Goal: Information Seeking & Learning: Find specific page/section

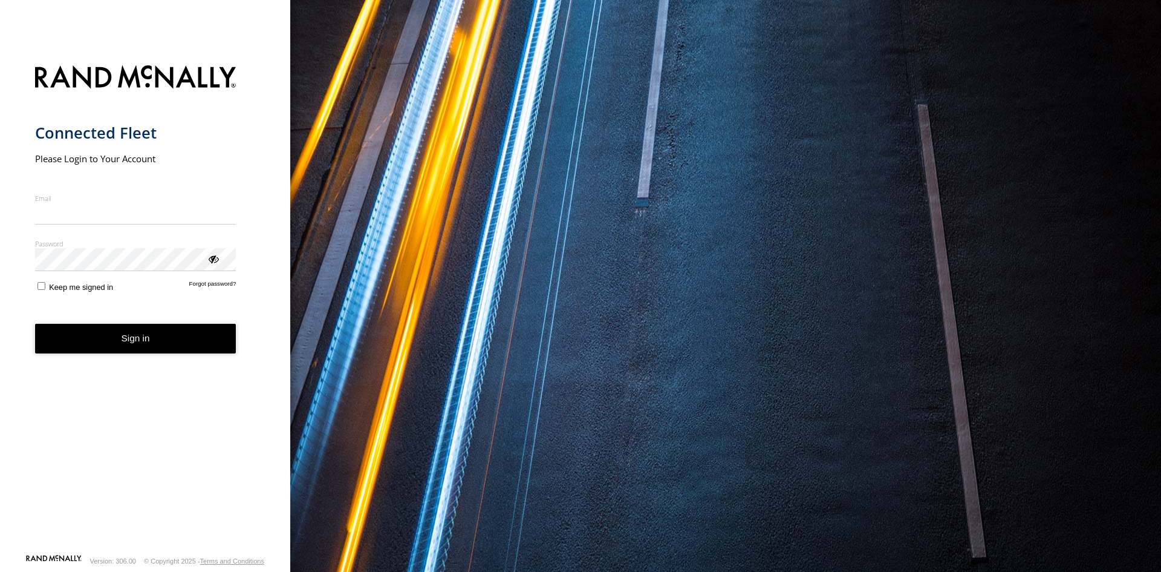
type input "**********"
click at [152, 345] on button "Sign in" at bounding box center [135, 339] width 201 height 30
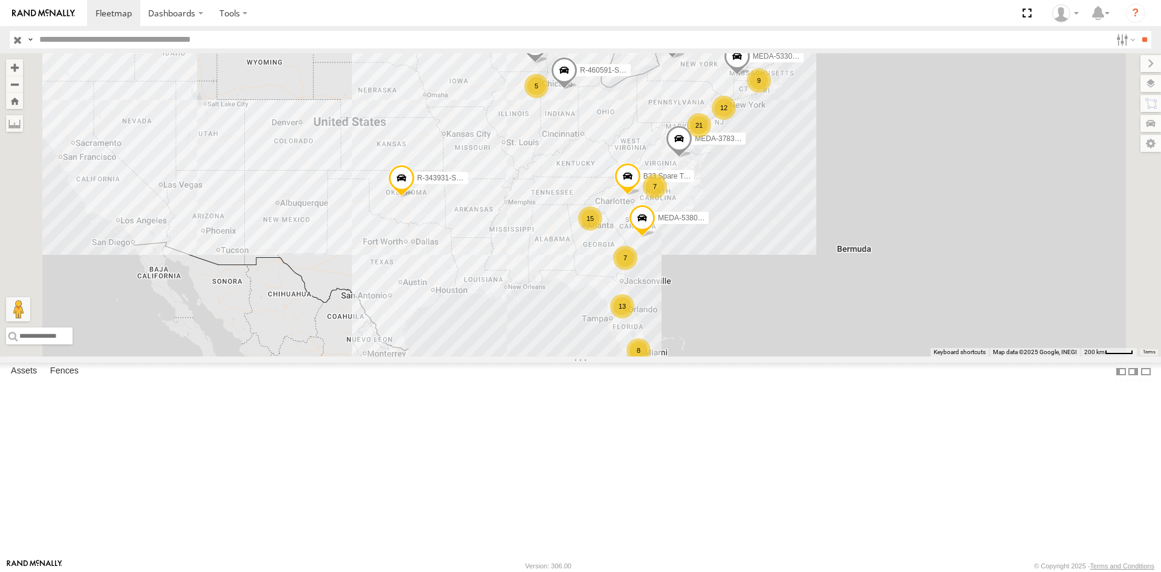
click at [568, 34] on input "text" at bounding box center [572, 40] width 1077 height 18
click at [1138, 31] on input "**" at bounding box center [1145, 40] width 14 height 18
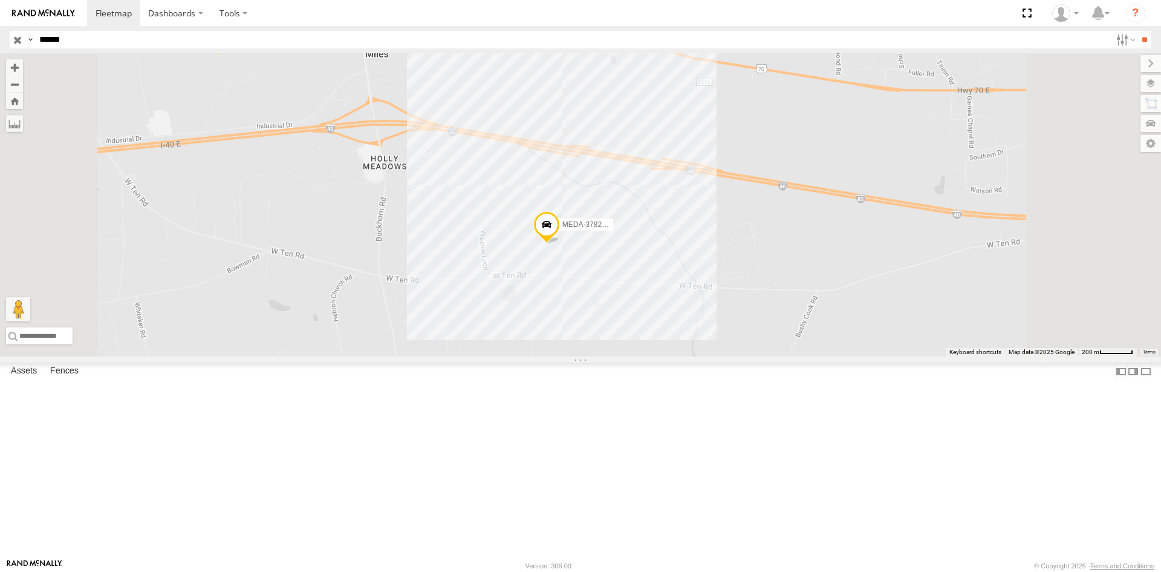
drag, startPoint x: 242, startPoint y: 38, endPoint x: -38, endPoint y: 41, distance: 280.0
click at [0, 41] on html "Dashboards" at bounding box center [580, 286] width 1161 height 572
click at [1138, 31] on input "**" at bounding box center [1145, 40] width 14 height 18
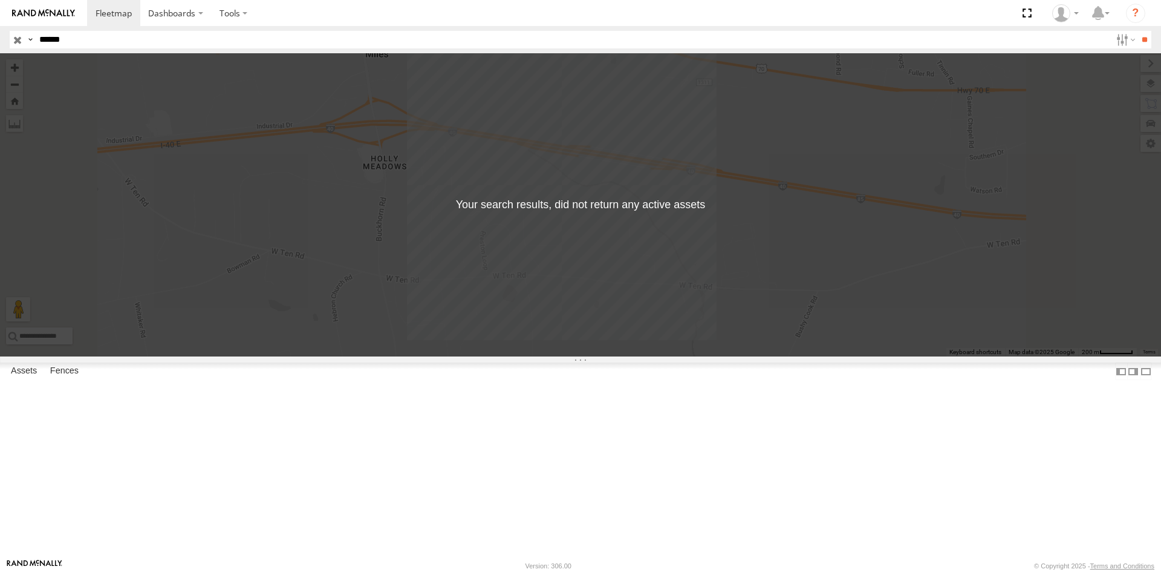
click at [0, 0] on span "C-03" at bounding box center [0, 0] width 0 height 0
click at [1143, 43] on input "**" at bounding box center [1145, 40] width 14 height 18
click at [381, 178] on div "← Move left → Move right ↑ Move up ↓ Move down + Zoom in - Zoom out Home Jump l…" at bounding box center [580, 204] width 1161 height 303
click at [86, 39] on input "******" at bounding box center [572, 40] width 1077 height 18
click at [1138, 31] on input "**" at bounding box center [1145, 40] width 14 height 18
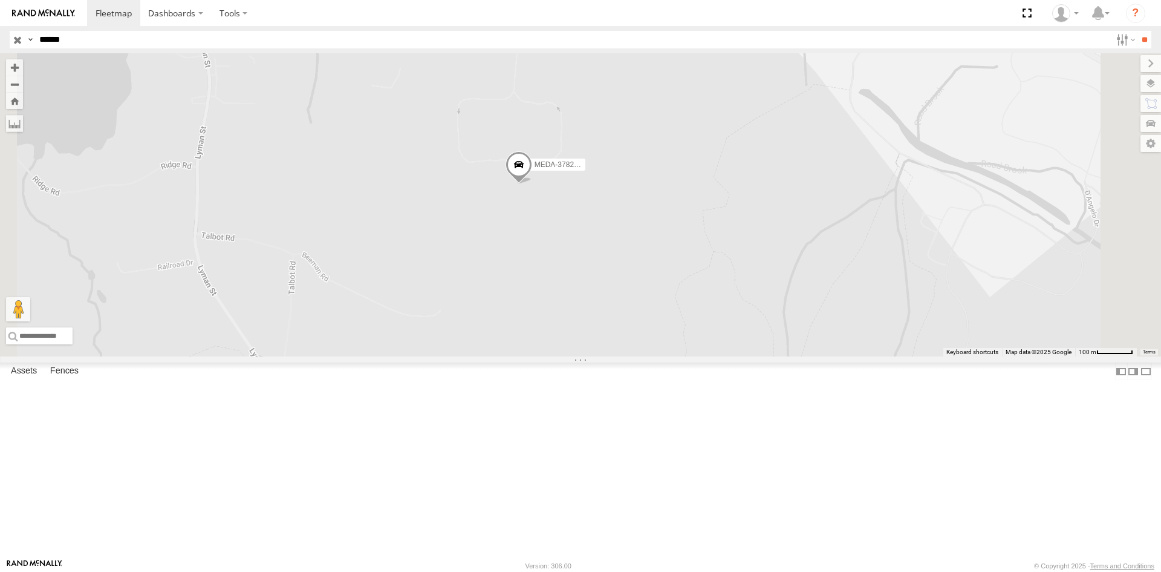
drag, startPoint x: 708, startPoint y: 296, endPoint x: 696, endPoint y: 358, distance: 63.5
click at [694, 356] on div "MEDA-378239-Swing" at bounding box center [580, 204] width 1161 height 303
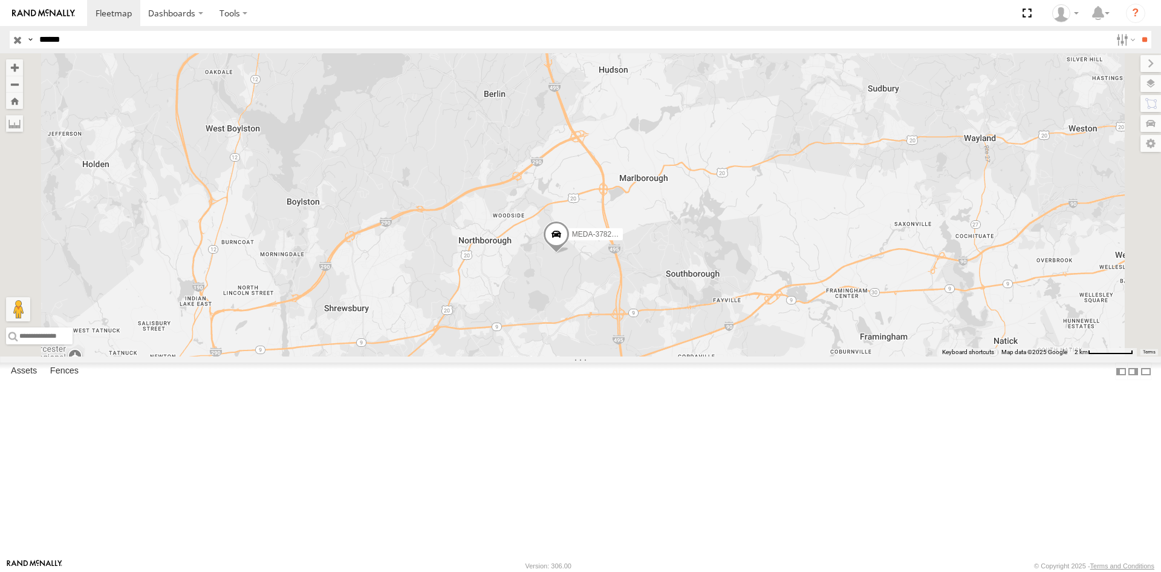
drag, startPoint x: 959, startPoint y: 232, endPoint x: 943, endPoint y: 265, distance: 36.0
click at [943, 265] on div "MEDA-378239-Swing" at bounding box center [580, 204] width 1161 height 303
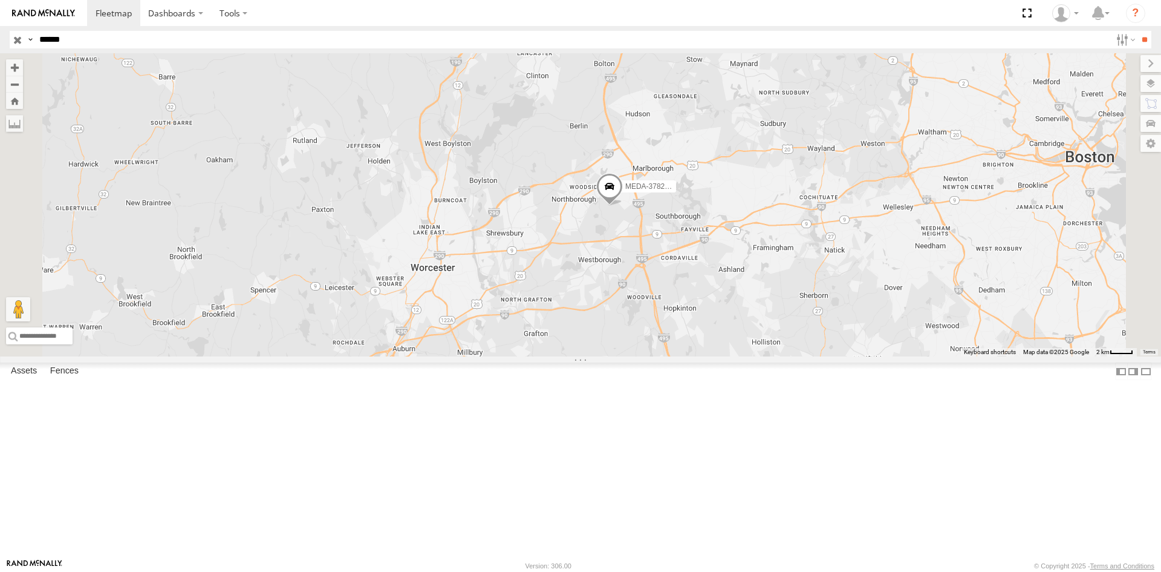
drag, startPoint x: 860, startPoint y: 289, endPoint x: 865, endPoint y: 266, distance: 23.6
click at [865, 266] on div "MEDA-378239-Swing" at bounding box center [580, 204] width 1161 height 303
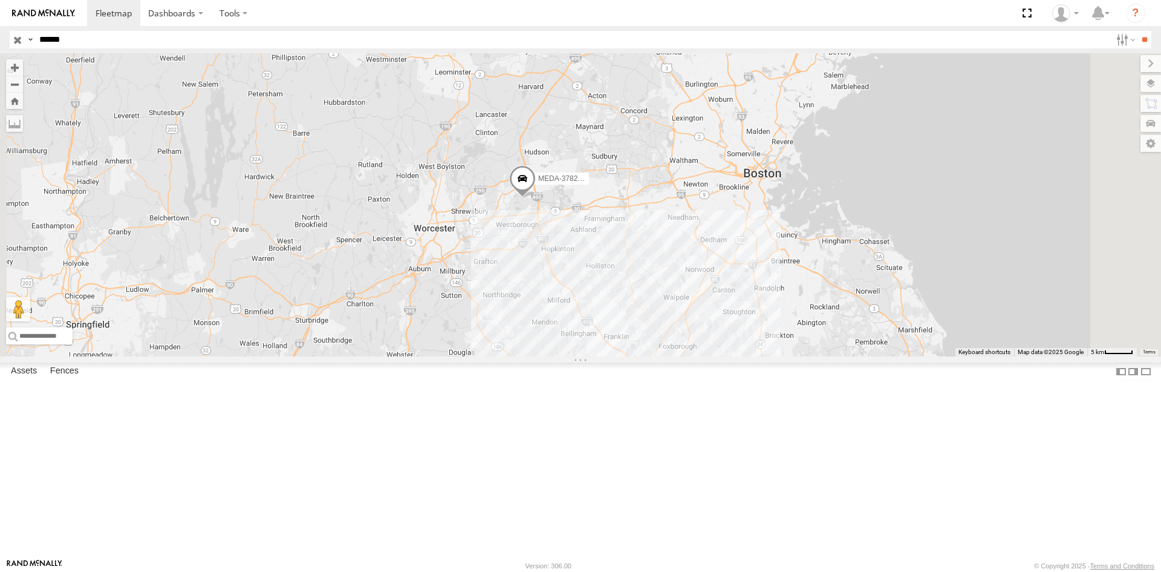
drag, startPoint x: 770, startPoint y: 394, endPoint x: 711, endPoint y: 324, distance: 92.2
click at [711, 324] on div "MEDA-378239-Swing" at bounding box center [580, 204] width 1161 height 303
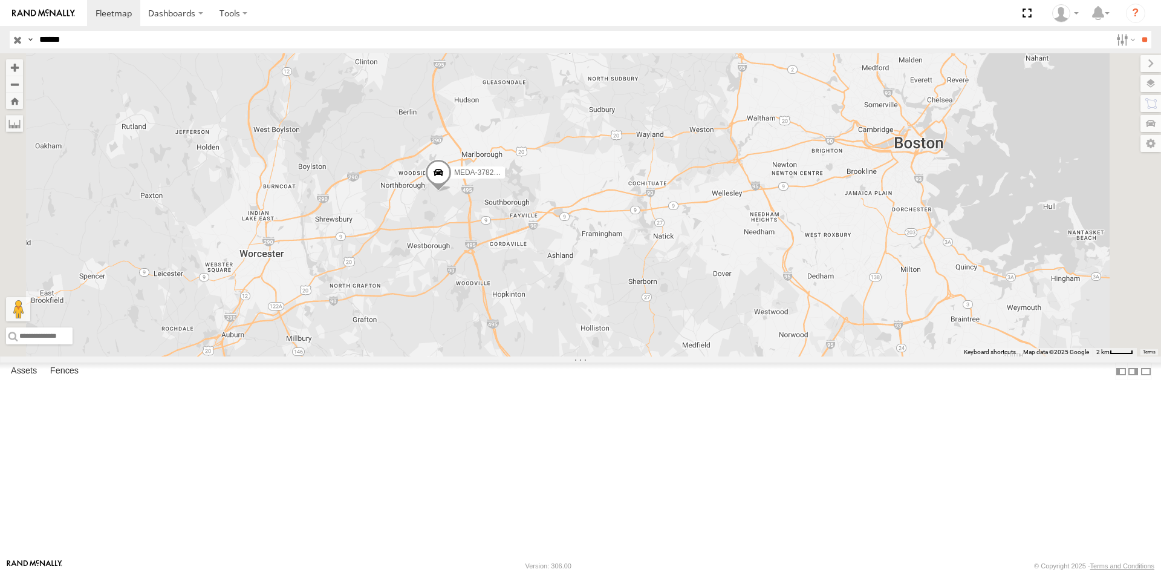
drag, startPoint x: 801, startPoint y: 296, endPoint x: 805, endPoint y: 323, distance: 26.9
click at [805, 323] on div "MEDA-378239-Swing" at bounding box center [580, 204] width 1161 height 303
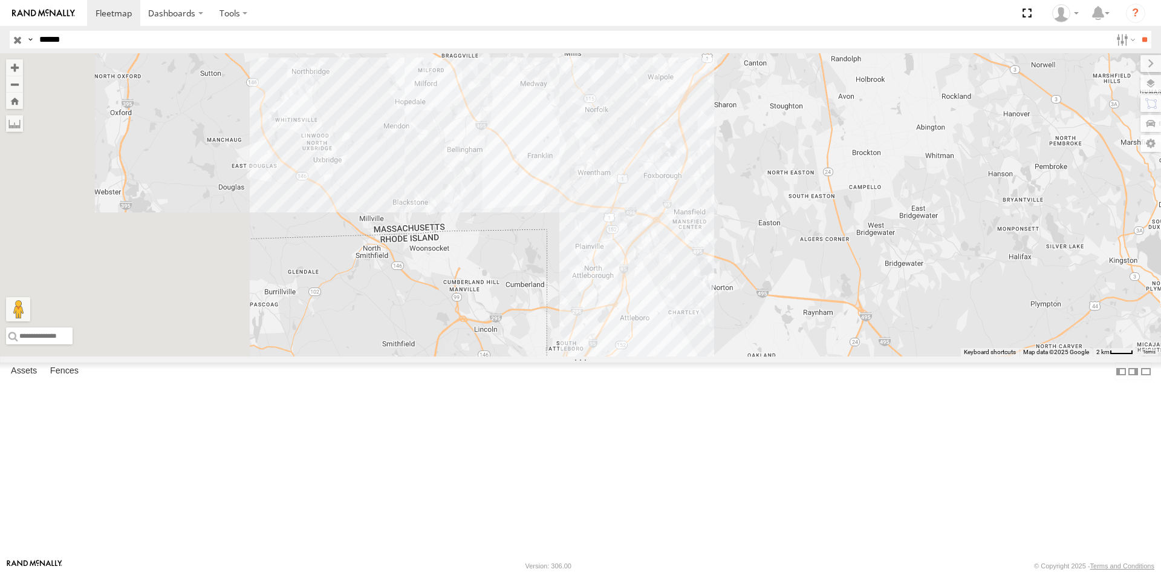
drag, startPoint x: 681, startPoint y: 287, endPoint x: 858, endPoint y: 333, distance: 183.1
click at [858, 333] on div "MEDA-378239-Swing" at bounding box center [580, 204] width 1161 height 303
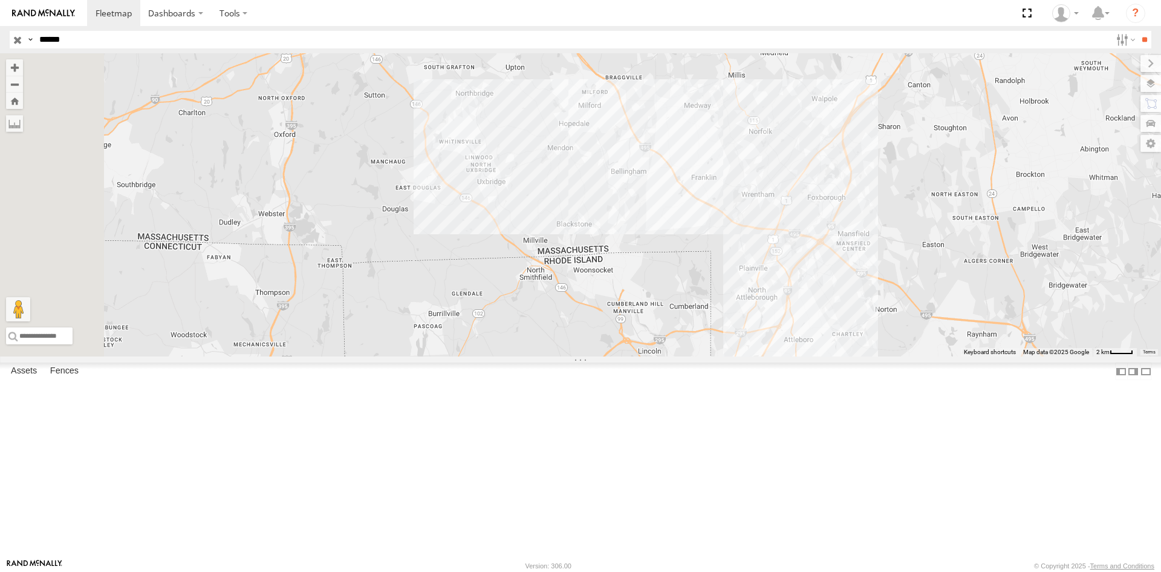
drag, startPoint x: 547, startPoint y: 316, endPoint x: 643, endPoint y: 325, distance: 96.5
click at [643, 325] on div "MEDA-378239-Swing" at bounding box center [580, 204] width 1161 height 303
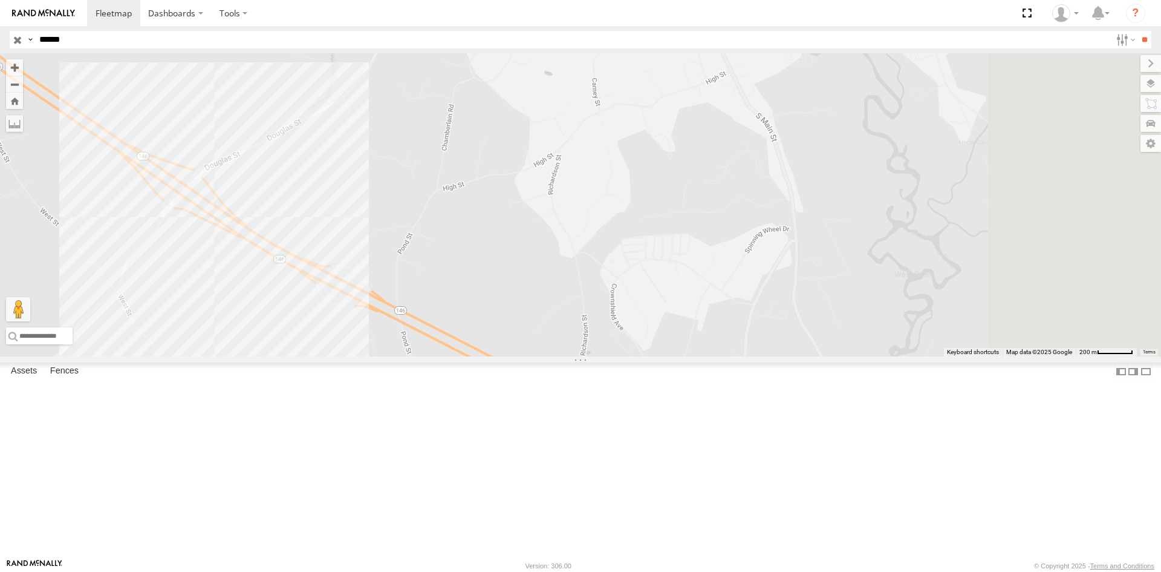
drag, startPoint x: 833, startPoint y: 222, endPoint x: 556, endPoint y: 408, distance: 333.5
click at [556, 356] on div "MEDA-378239-Swing" at bounding box center [580, 204] width 1161 height 303
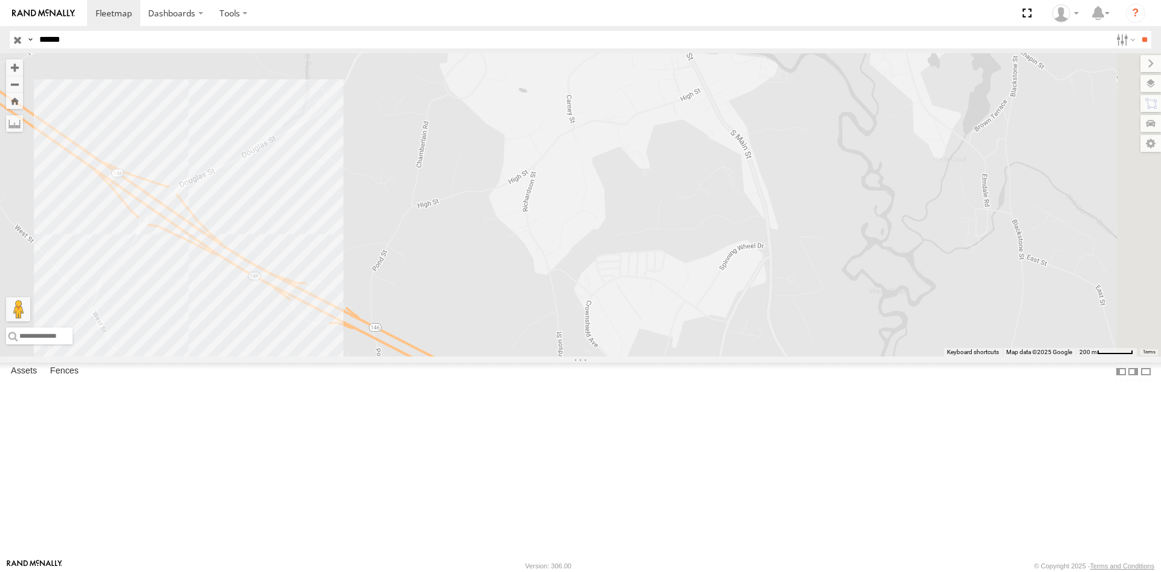
drag, startPoint x: 651, startPoint y: 309, endPoint x: 650, endPoint y: 370, distance: 60.5
click at [650, 356] on div "MEDA-378239-Swing" at bounding box center [580, 204] width 1161 height 303
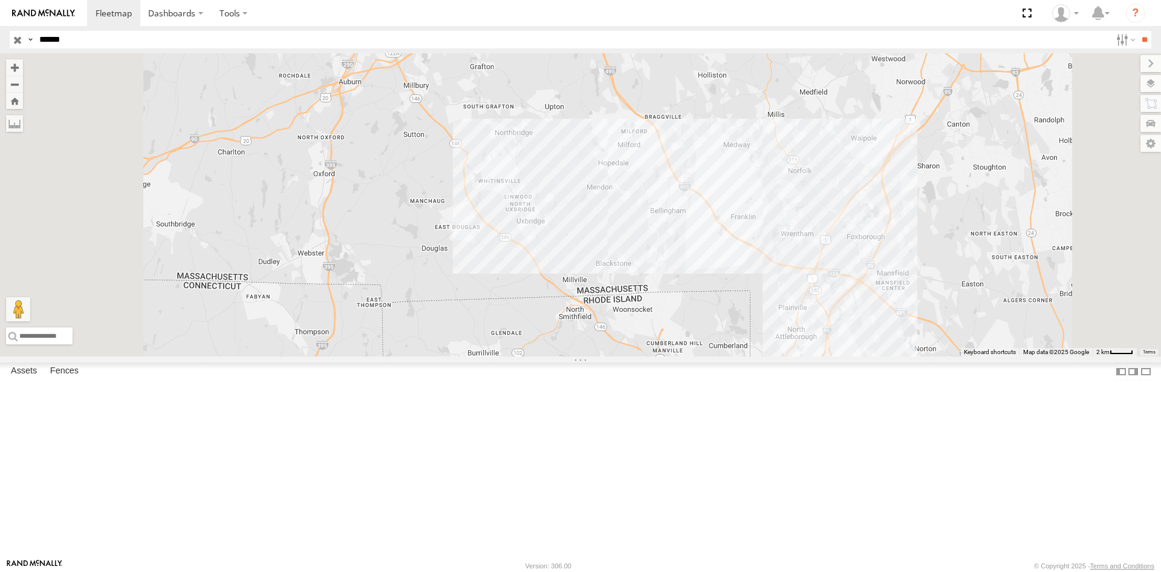
drag, startPoint x: 651, startPoint y: 399, endPoint x: 687, endPoint y: 373, distance: 44.2
click at [687, 356] on div "MEDA-378239-Swing" at bounding box center [580, 204] width 1161 height 303
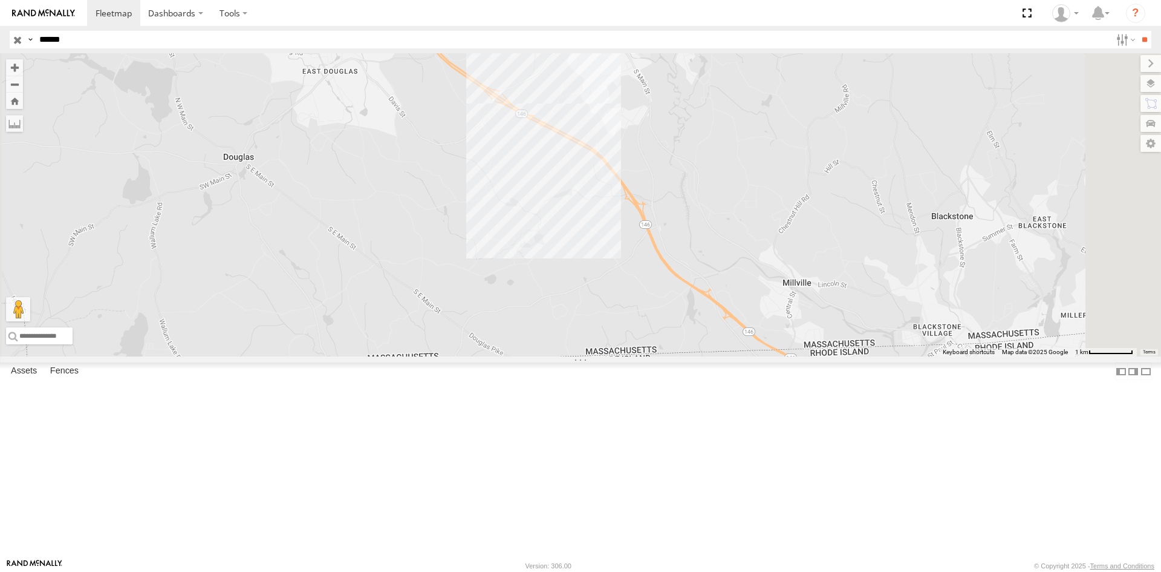
drag, startPoint x: 694, startPoint y: 396, endPoint x: 680, endPoint y: 391, distance: 14.2
click at [680, 356] on div "MEDA-378239-Swing" at bounding box center [580, 204] width 1161 height 303
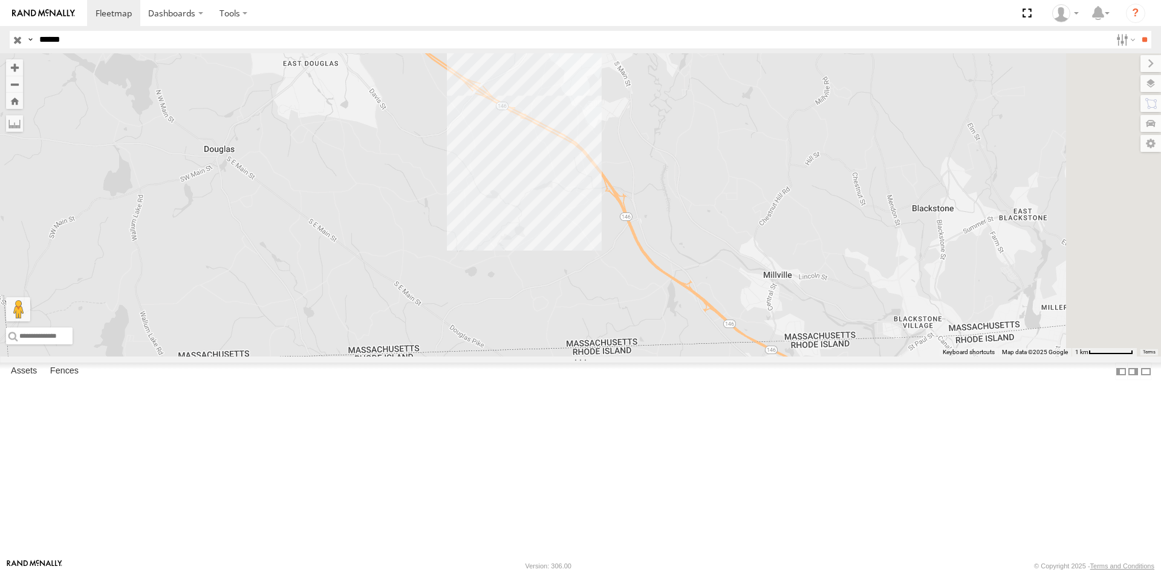
drag, startPoint x: 828, startPoint y: 461, endPoint x: 711, endPoint y: 357, distance: 157.2
click at [714, 356] on div "MEDA-378239-Swing" at bounding box center [580, 204] width 1161 height 303
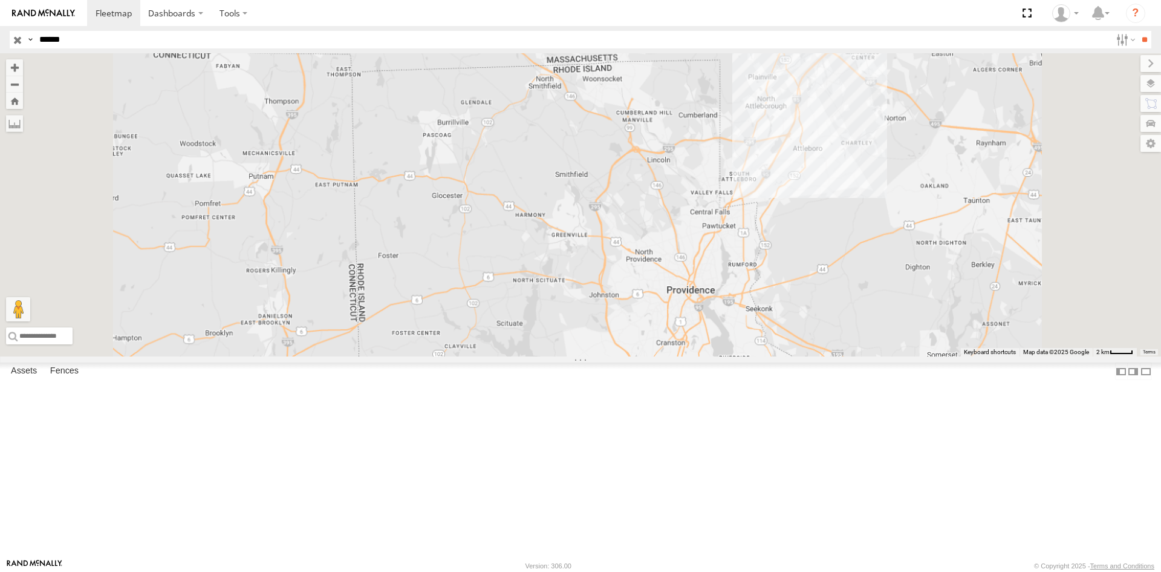
drag, startPoint x: 700, startPoint y: 405, endPoint x: 715, endPoint y: 259, distance: 147.2
click at [715, 259] on div "MEDA-378239-Swing" at bounding box center [580, 204] width 1161 height 303
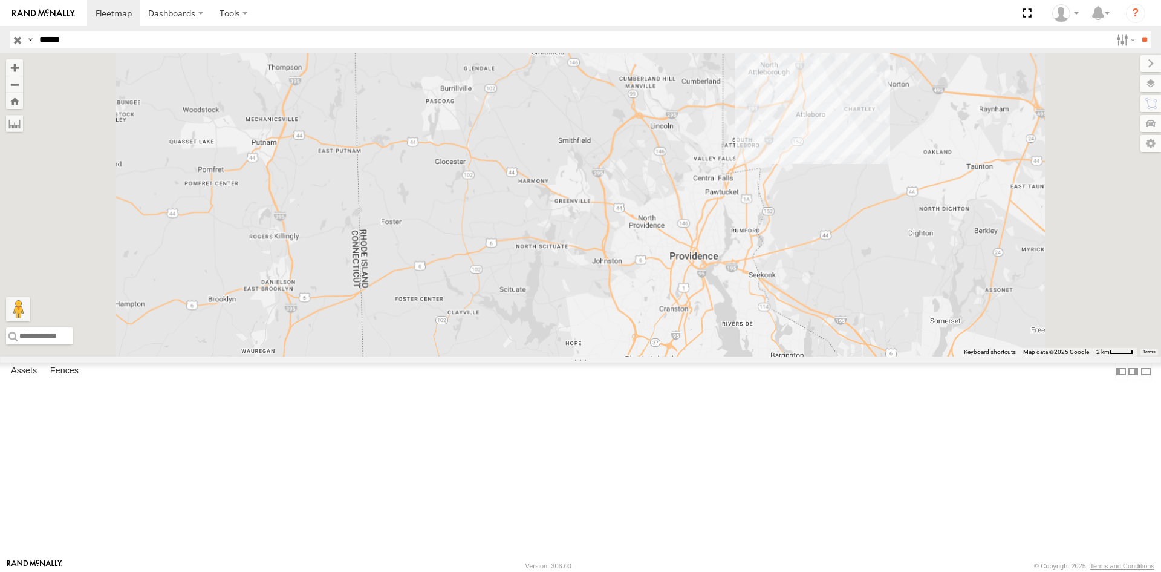
drag, startPoint x: 745, startPoint y: 379, endPoint x: 750, endPoint y: 318, distance: 61.3
click at [750, 319] on div "MEDA-378239-Swing" at bounding box center [580, 204] width 1161 height 303
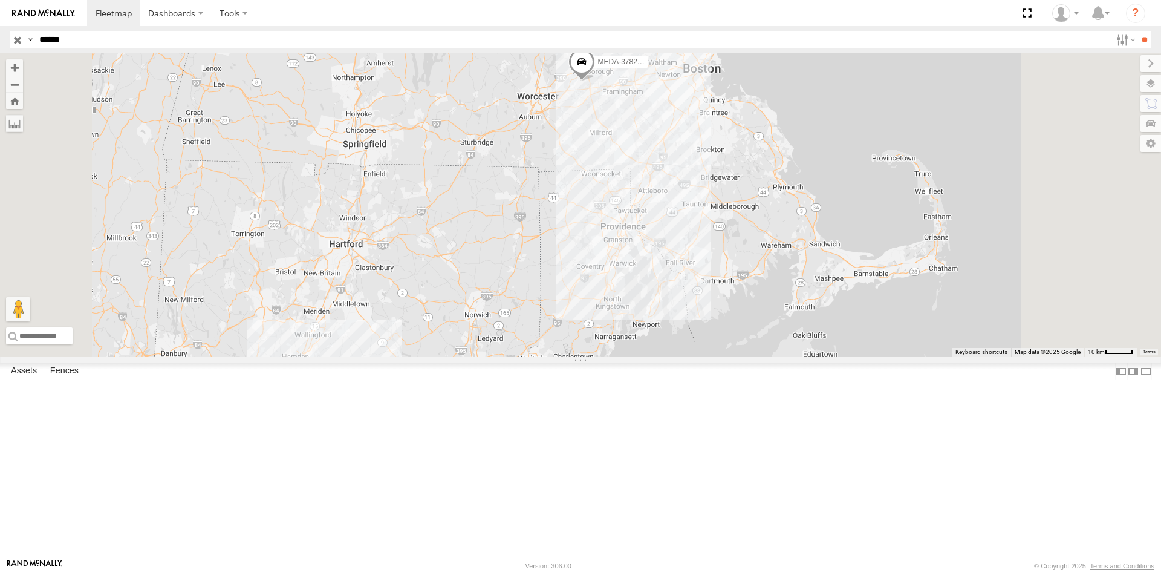
drag, startPoint x: 769, startPoint y: 391, endPoint x: 761, endPoint y: 372, distance: 20.9
click at [761, 356] on div "MEDA-378239-Swing" at bounding box center [580, 204] width 1161 height 303
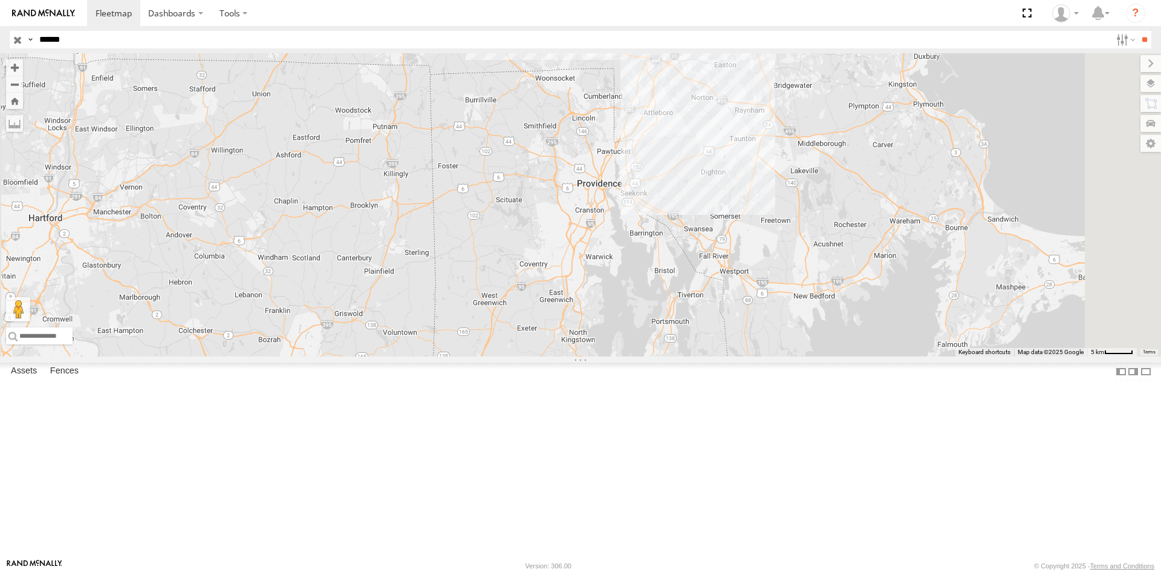
drag, startPoint x: 774, startPoint y: 405, endPoint x: 733, endPoint y: 396, distance: 42.0
click at [733, 356] on div "MEDA-378239-Swing" at bounding box center [580, 204] width 1161 height 303
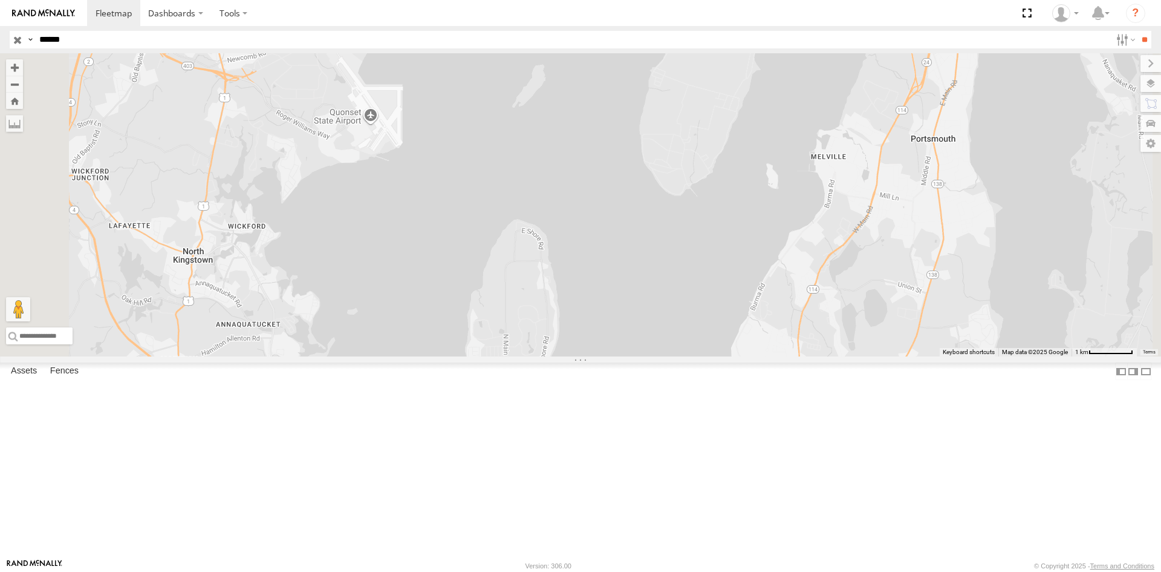
drag, startPoint x: 713, startPoint y: 333, endPoint x: 809, endPoint y: 414, distance: 125.8
click at [809, 356] on div "MEDA-378239-Swing" at bounding box center [580, 204] width 1161 height 303
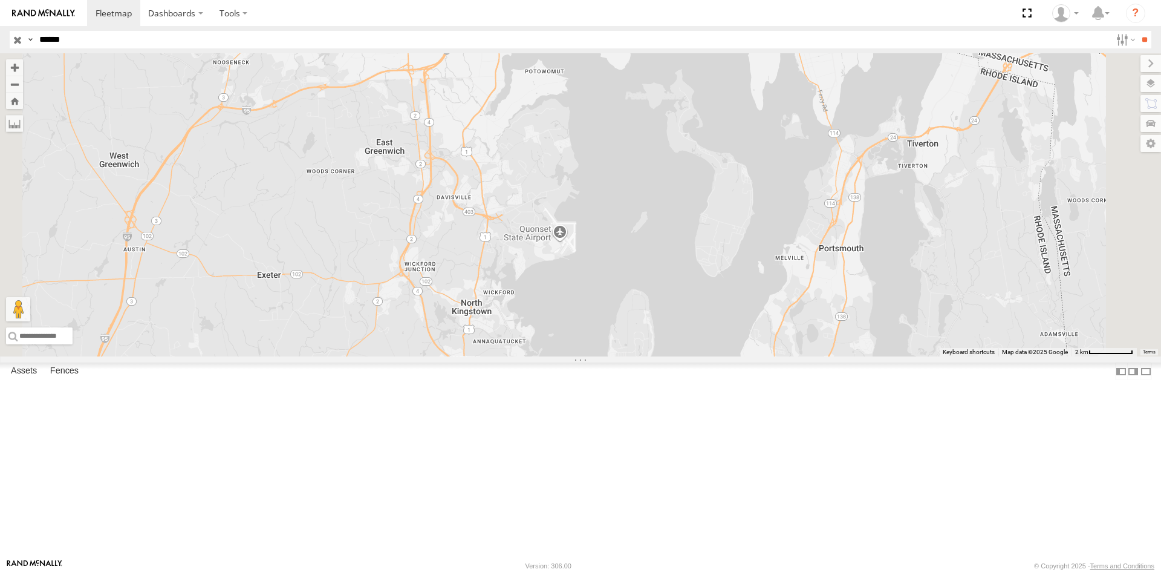
click at [0, 0] on div "MEDA-378239-Swing C-47 [GEOGRAPHIC_DATA] 42.31415 -71.60207" at bounding box center [0, 0] width 0 height 0
drag, startPoint x: 203, startPoint y: 38, endPoint x: -37, endPoint y: 54, distance: 240.0
click at [0, 54] on html "Dashboards" at bounding box center [580, 286] width 1161 height 572
click at [91, 41] on input "******" at bounding box center [572, 40] width 1077 height 18
type input "*"
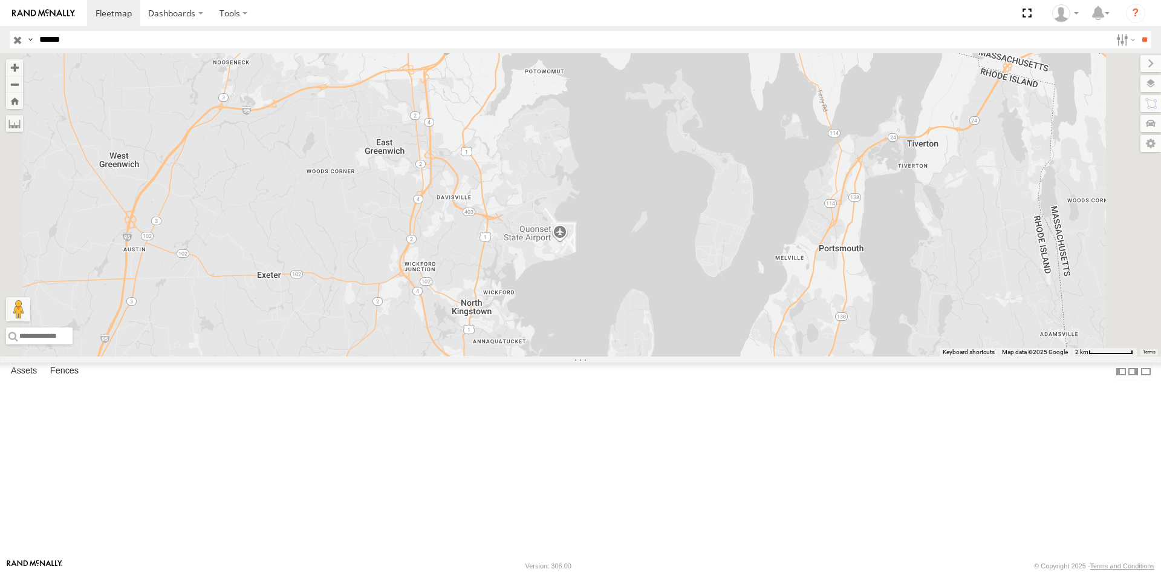
click at [1138, 31] on input "**" at bounding box center [1145, 40] width 14 height 18
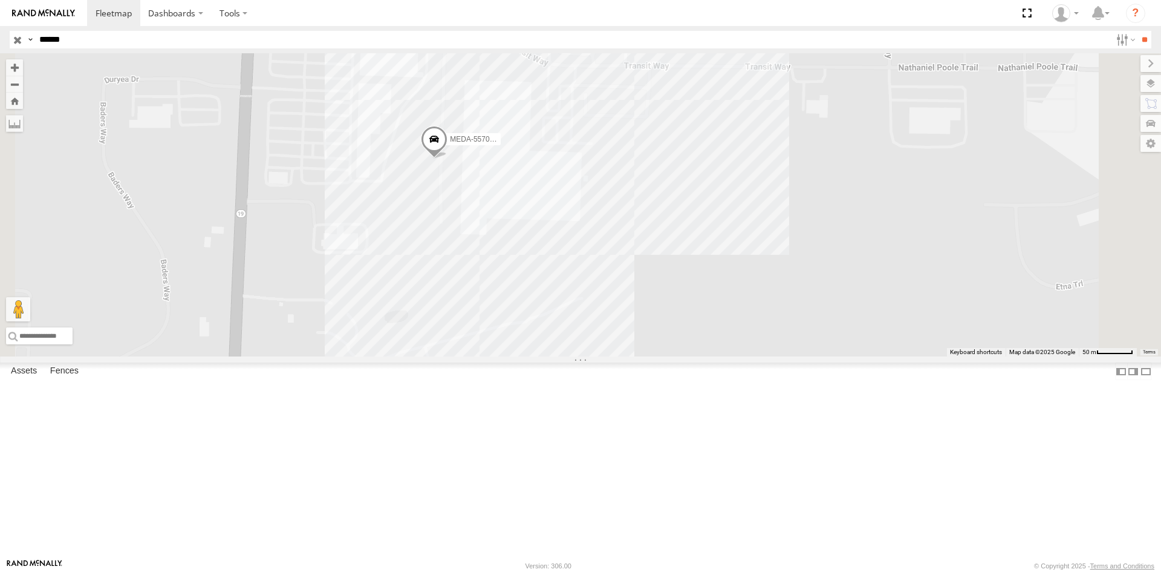
click at [729, 307] on div "MEDA-557004-Swing" at bounding box center [580, 204] width 1161 height 303
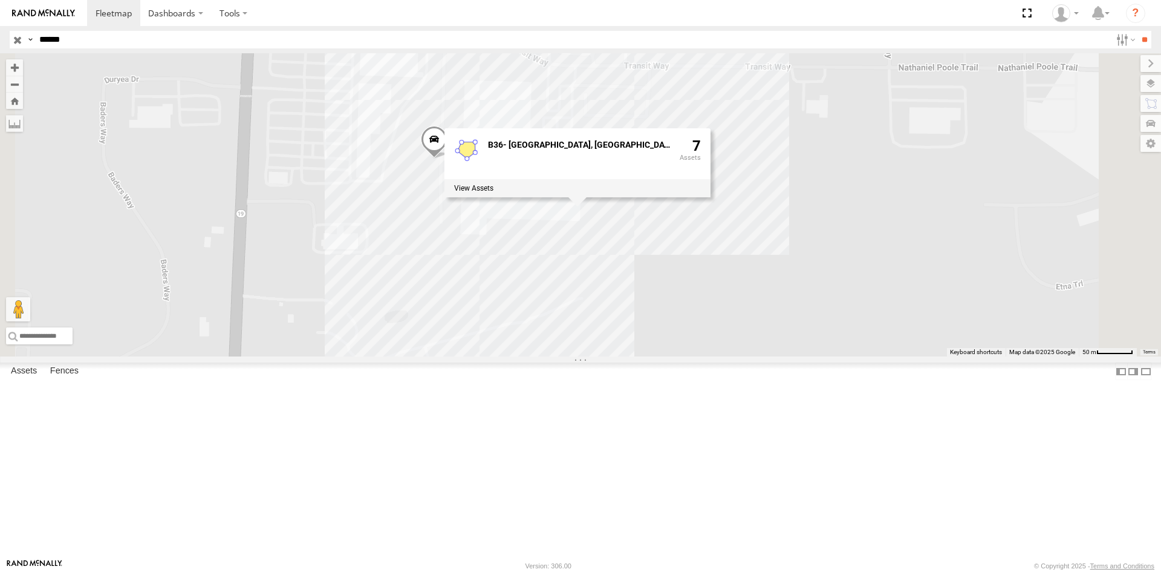
click at [590, 331] on div "MEDA-557004-Swing B36- [GEOGRAPHIC_DATA], [GEOGRAPHIC_DATA] 7" at bounding box center [580, 204] width 1161 height 303
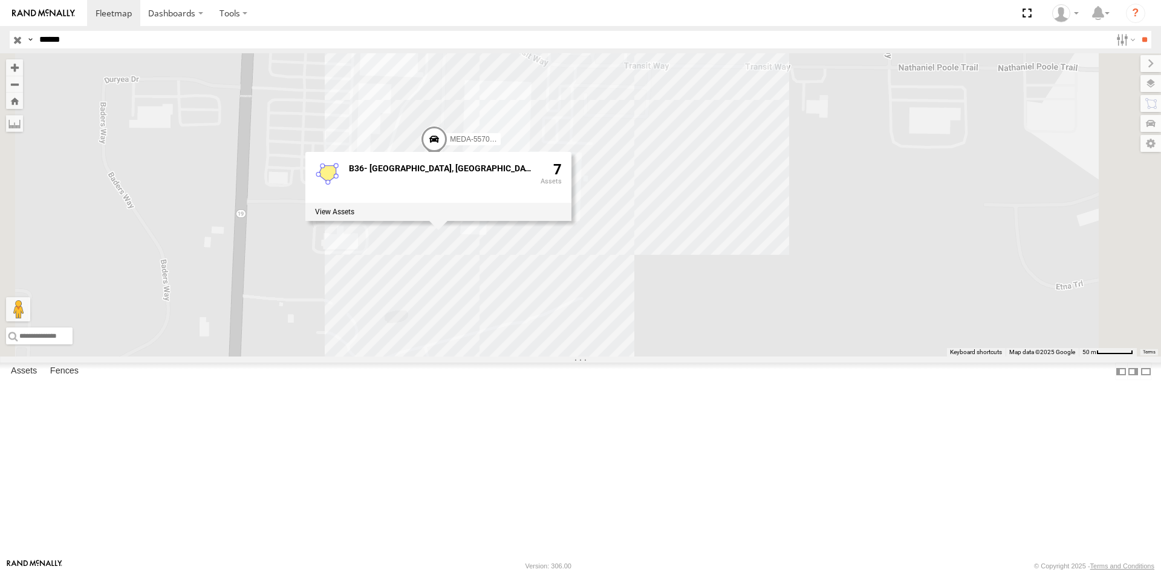
click at [516, 356] on div "MEDA-557004-Swing B36- [GEOGRAPHIC_DATA], [GEOGRAPHIC_DATA] 7" at bounding box center [580, 204] width 1161 height 303
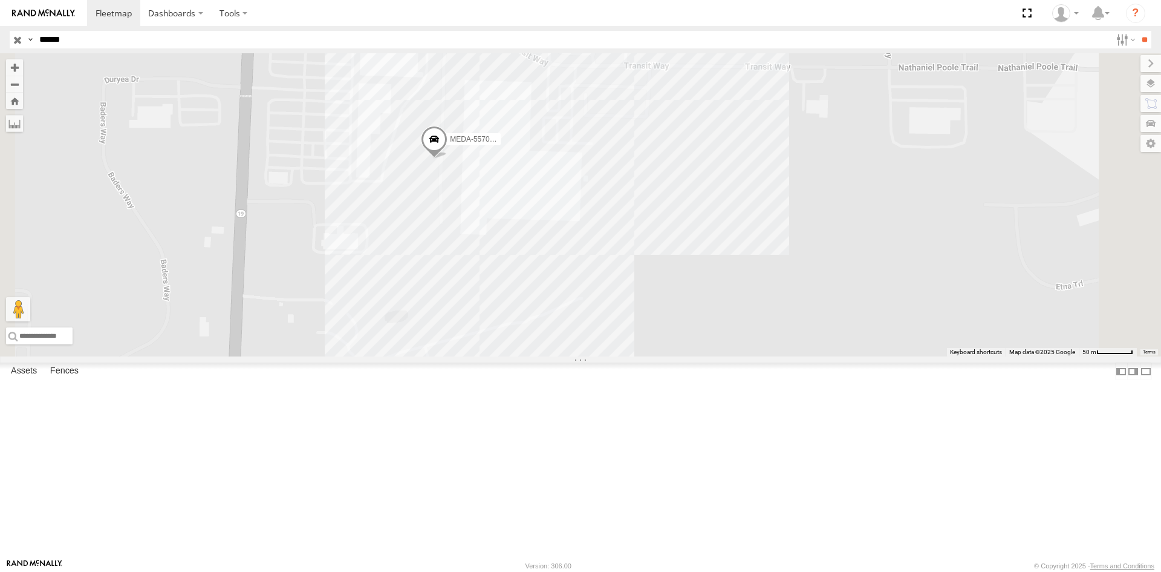
click at [100, 37] on input "******" at bounding box center [572, 40] width 1077 height 18
click at [1138, 31] on input "**" at bounding box center [1145, 40] width 14 height 18
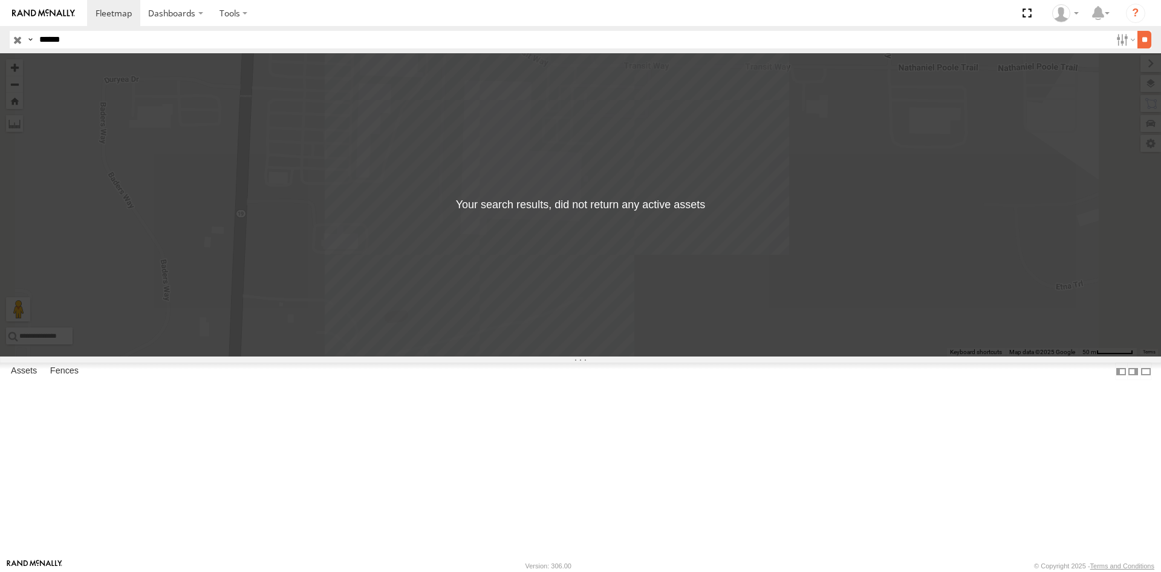
click at [1138, 39] on input "**" at bounding box center [1145, 40] width 14 height 18
drag, startPoint x: 655, startPoint y: 281, endPoint x: 669, endPoint y: 322, distance: 43.0
click at [669, 322] on div "← Move left → Move right ↑ Move up ↓ Move down + Zoom in - Zoom out Home Jump l…" at bounding box center [580, 204] width 1161 height 303
click at [154, 43] on input "******" at bounding box center [572, 40] width 1077 height 18
click at [1112, 31] on label at bounding box center [1125, 40] width 26 height 18
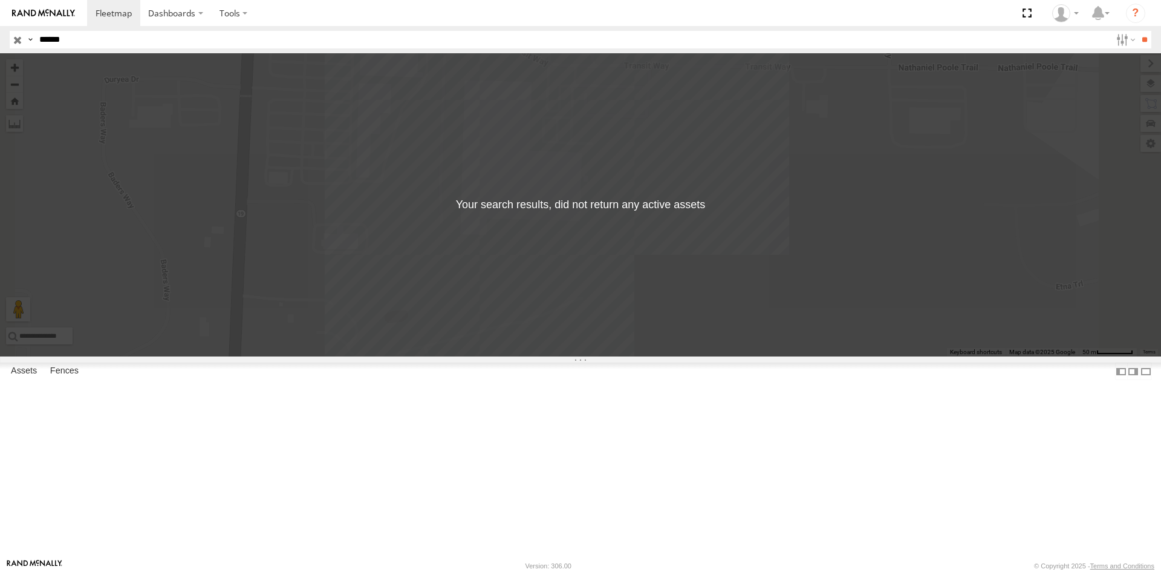
click at [0, 0] on span "Medline Industries Inc" at bounding box center [0, 0] width 0 height 0
click at [1145, 47] on input "**" at bounding box center [1145, 40] width 14 height 18
drag, startPoint x: 77, startPoint y: 41, endPoint x: -112, endPoint y: 51, distance: 189.6
click at [0, 51] on html "Dashboards" at bounding box center [580, 286] width 1161 height 572
click at [1138, 31] on input "**" at bounding box center [1145, 40] width 14 height 18
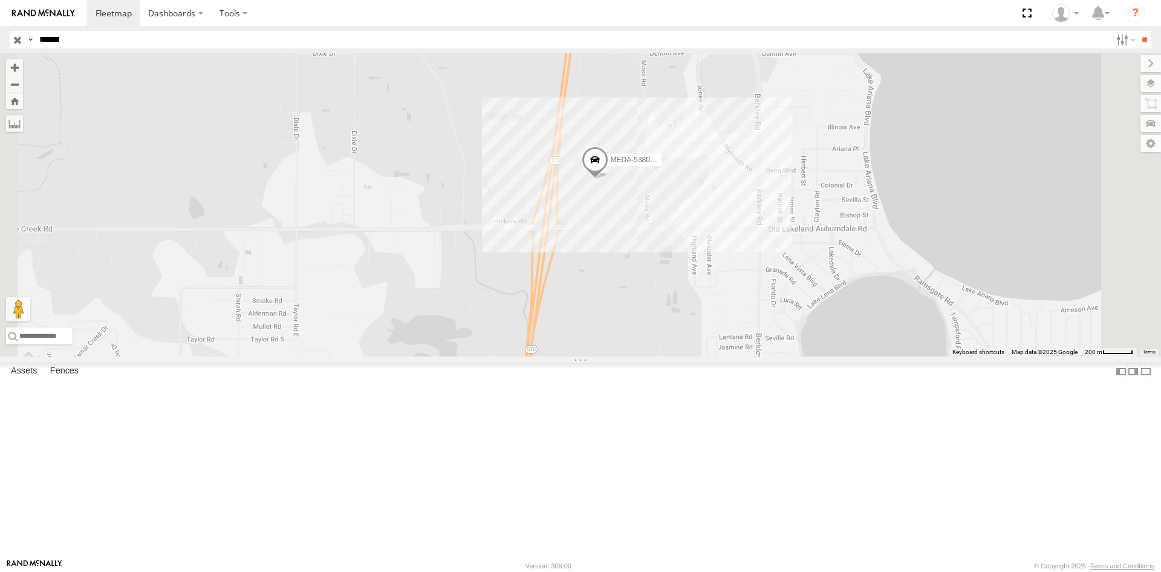
drag, startPoint x: 16, startPoint y: 42, endPoint x: -31, endPoint y: 42, distance: 46.6
click at [0, 42] on html "Dashboards" at bounding box center [580, 286] width 1161 height 572
click at [1138, 31] on input "**" at bounding box center [1145, 40] width 14 height 18
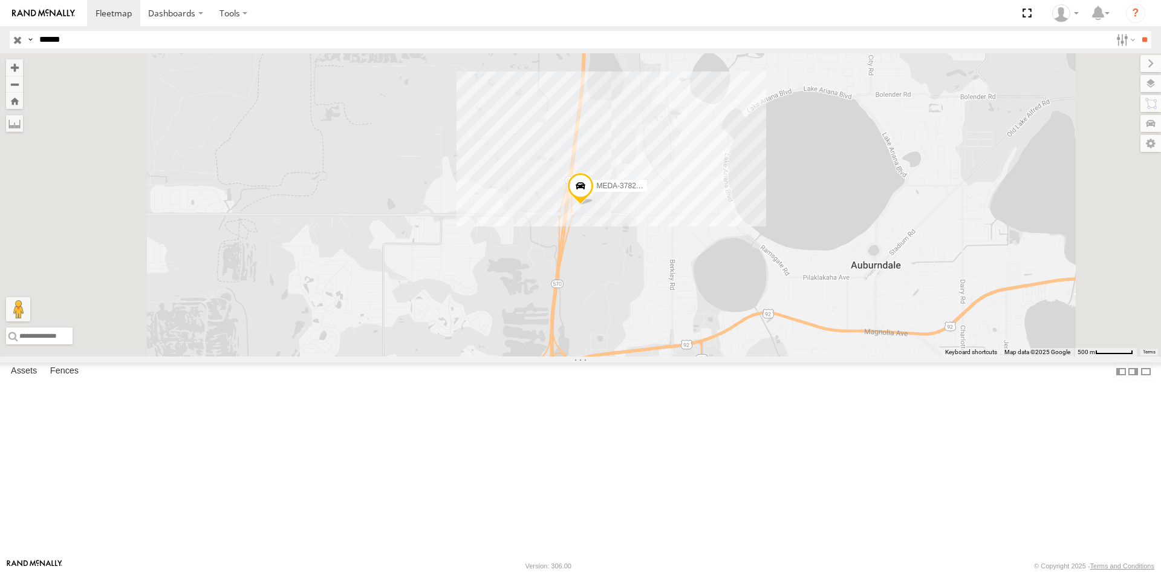
drag, startPoint x: 106, startPoint y: 41, endPoint x: -188, endPoint y: 54, distance: 294.3
click at [0, 54] on html "Dashboards" at bounding box center [580, 286] width 1161 height 572
click at [1138, 31] on input "**" at bounding box center [1145, 40] width 14 height 18
click at [0, 0] on div "C-03" at bounding box center [0, 0] width 0 height 0
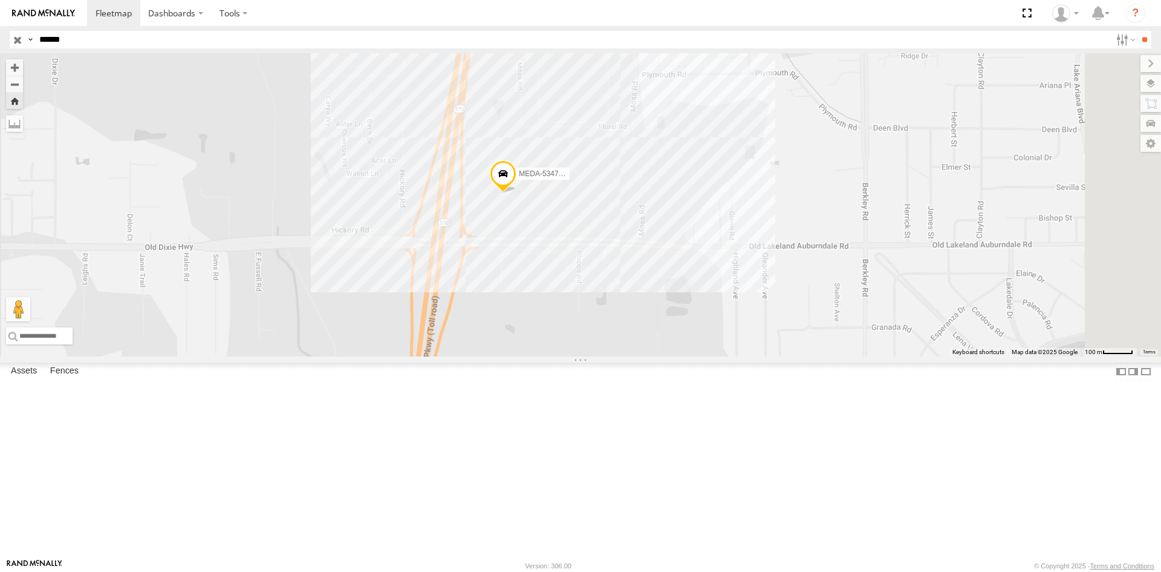
drag, startPoint x: 105, startPoint y: 30, endPoint x: -19, endPoint y: 37, distance: 124.8
click at [0, 37] on html "Dashboards" at bounding box center [580, 286] width 1161 height 572
drag, startPoint x: 104, startPoint y: 44, endPoint x: -94, endPoint y: 40, distance: 198.4
click at [0, 40] on html "Dashboards" at bounding box center [580, 286] width 1161 height 572
type input "******"
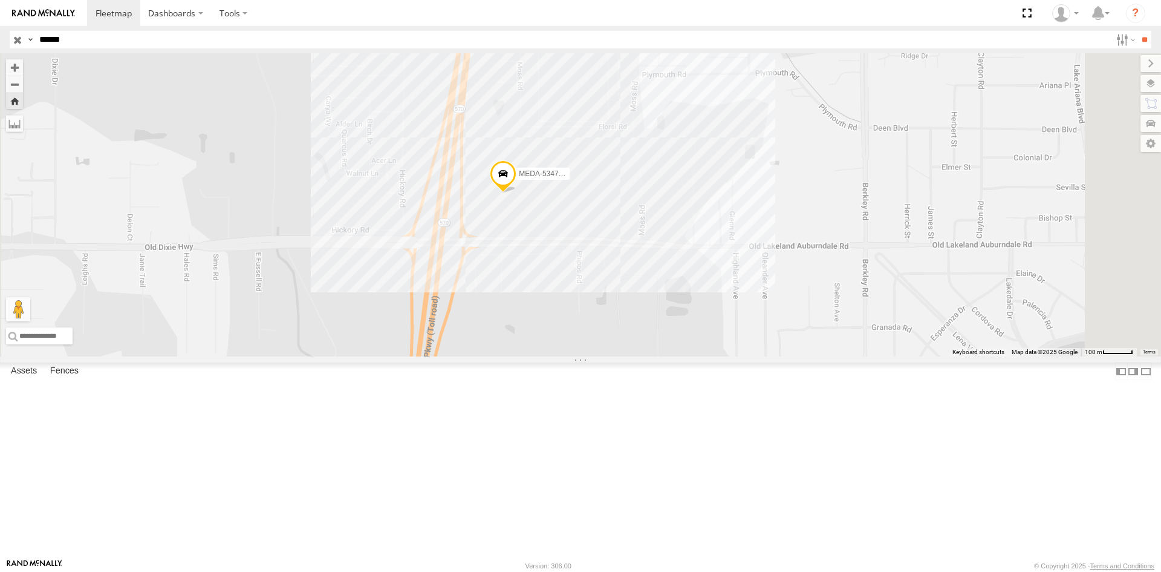
click at [1138, 31] on input "**" at bounding box center [1145, 40] width 14 height 18
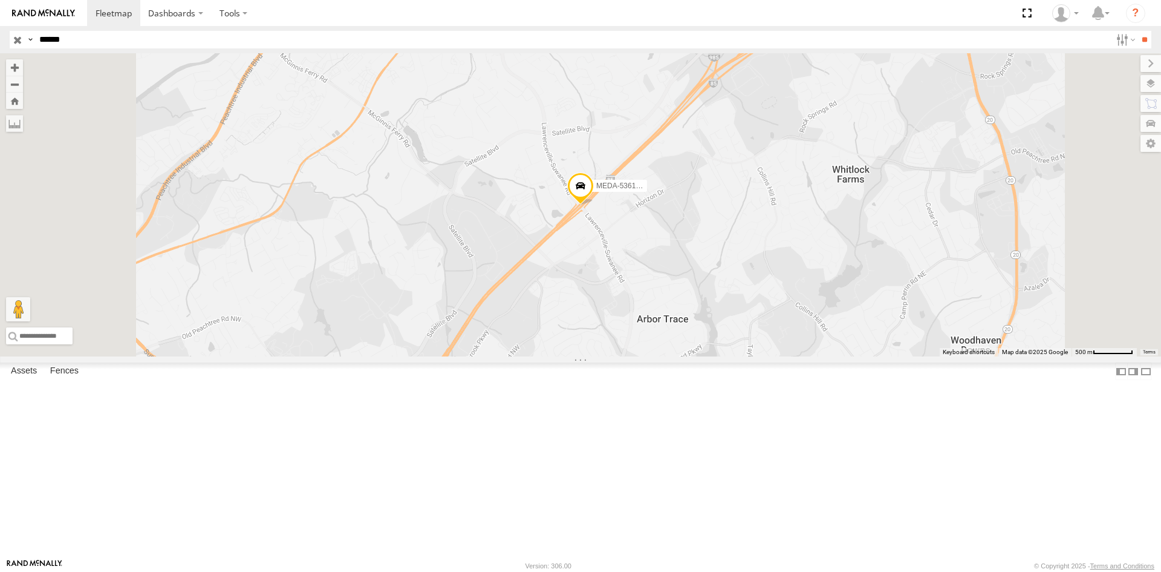
click at [0, 0] on div "MEDA-536107-Roll" at bounding box center [0, 0] width 0 height 0
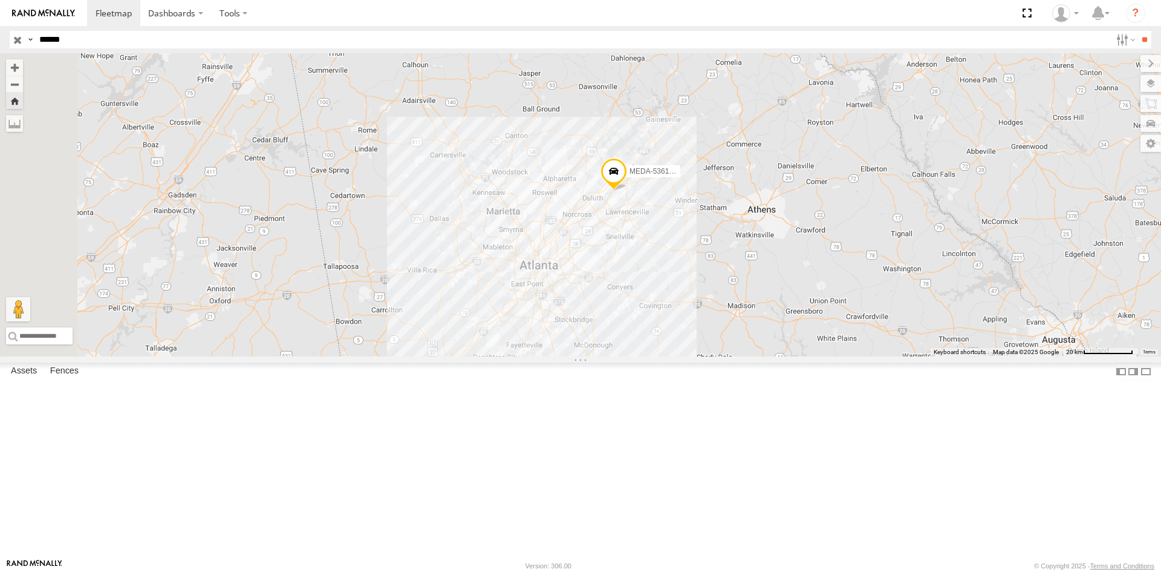
drag, startPoint x: 752, startPoint y: 337, endPoint x: 747, endPoint y: 320, distance: 18.2
click at [747, 321] on div "MEDA-536107-Roll" at bounding box center [580, 204] width 1161 height 303
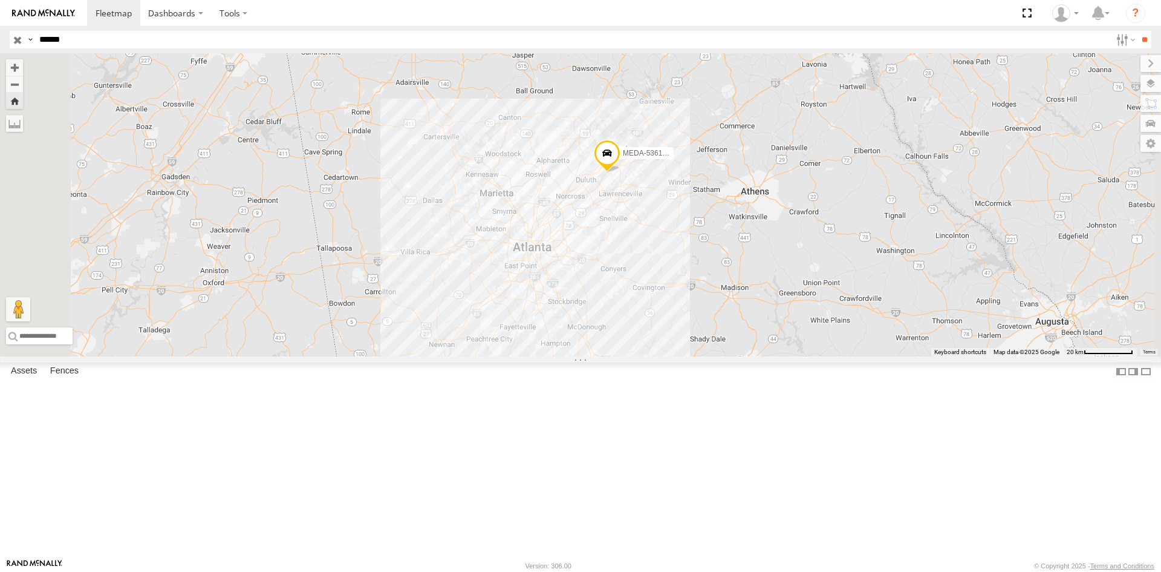
click at [19, 36] on input "button" at bounding box center [18, 40] width 16 height 18
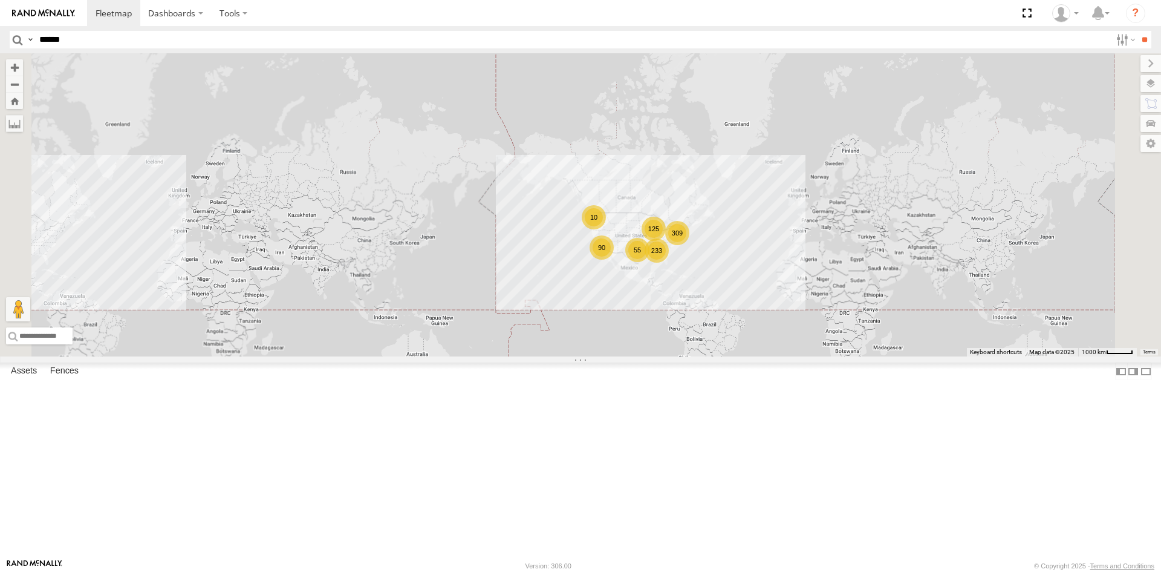
drag, startPoint x: 919, startPoint y: 478, endPoint x: 865, endPoint y: 414, distance: 83.7
click at [865, 356] on div "233 309 55 125 90 10" at bounding box center [580, 204] width 1161 height 303
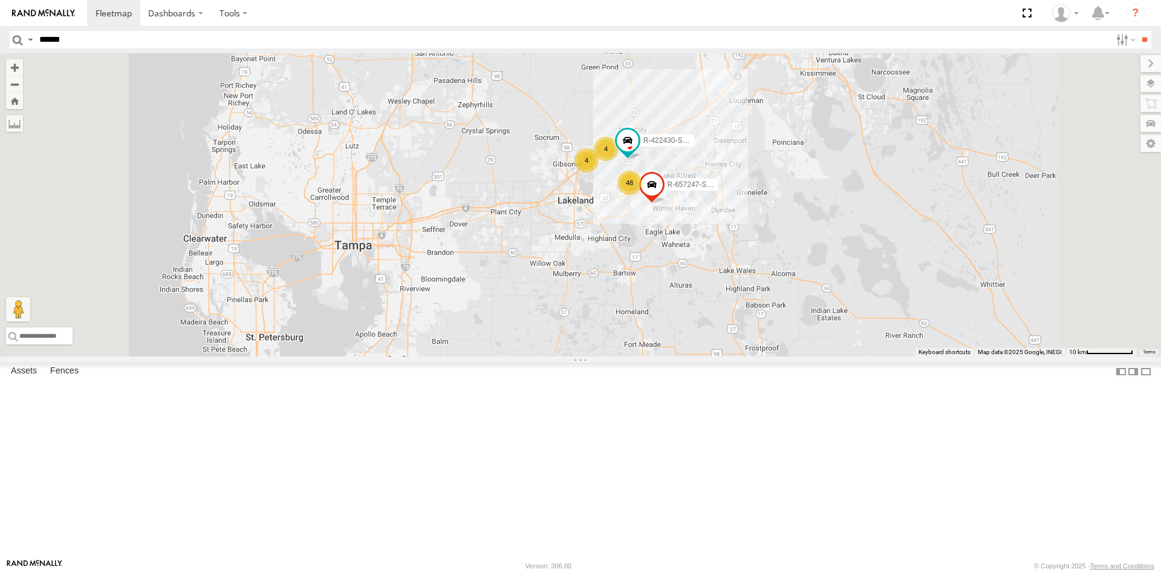
drag, startPoint x: 834, startPoint y: 261, endPoint x: 849, endPoint y: 279, distance: 23.7
click at [849, 279] on div "MEDA-538005-Swing MEDA-535215-Roll R-34252-Roll MEDA(48)-486611-Roll MEDA-55500…" at bounding box center [580, 204] width 1161 height 303
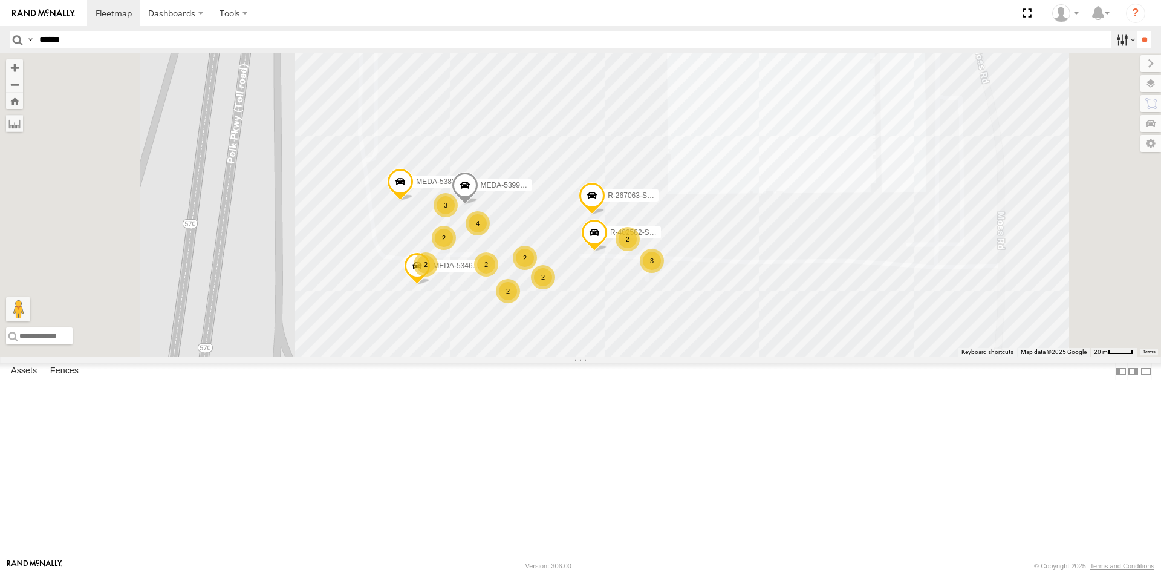
click at [1115, 48] on label at bounding box center [1125, 40] width 26 height 18
drag, startPoint x: 32, startPoint y: 418, endPoint x: 83, endPoint y: 403, distance: 53.4
click at [0, 0] on span "C-03" at bounding box center [0, 0] width 0 height 0
click at [1142, 31] on input "**" at bounding box center [1145, 40] width 14 height 18
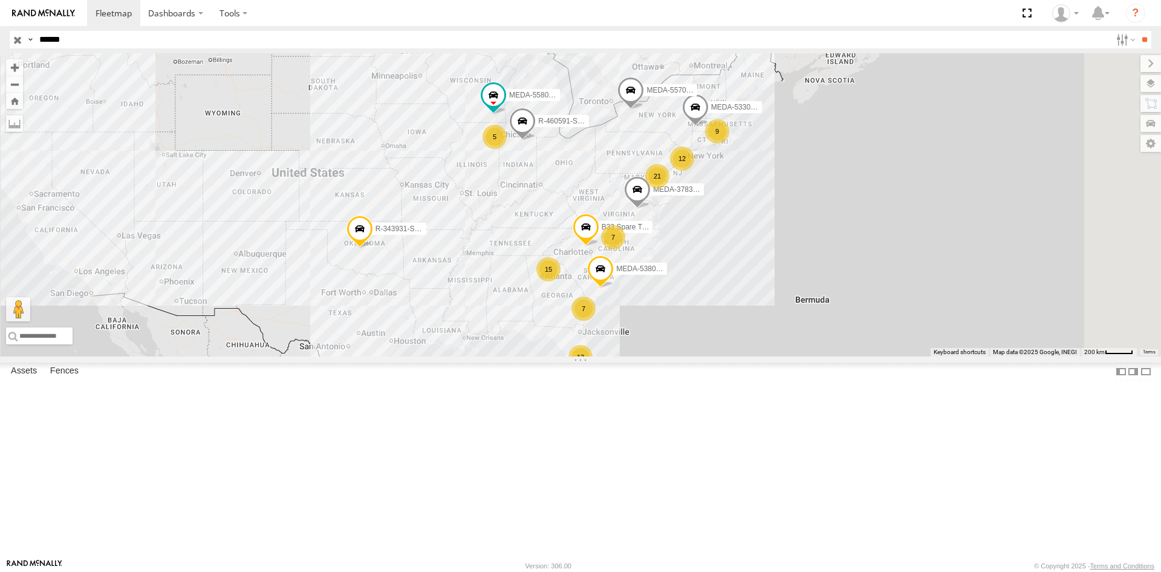
drag, startPoint x: 885, startPoint y: 229, endPoint x: 842, endPoint y: 283, distance: 69.2
click at [842, 283] on div "12 15 8 MEDA-538005-Swing 7 9 21 7 13 5 MEDA-378397-Swing MEDA-558006-Swing R-3…" at bounding box center [580, 204] width 1161 height 303
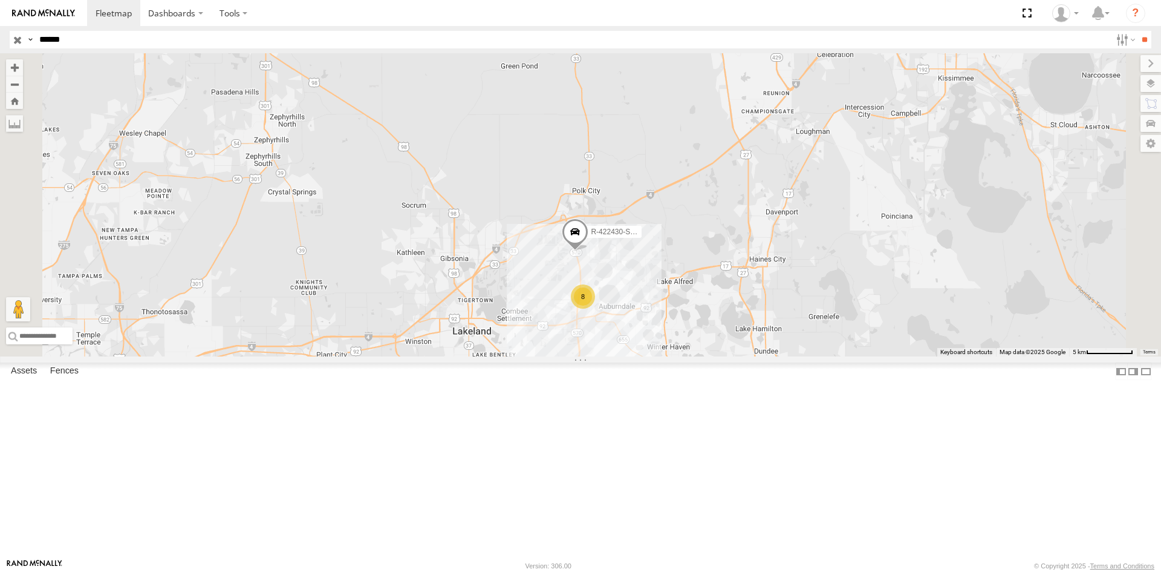
drag, startPoint x: 712, startPoint y: 523, endPoint x: 770, endPoint y: 393, distance: 142.2
click at [770, 356] on div "MEDA-538005-Swing MEDA-378397-Swing MEDA-558006-Swing R-343931-Swing MEDA-53301…" at bounding box center [580, 204] width 1161 height 303
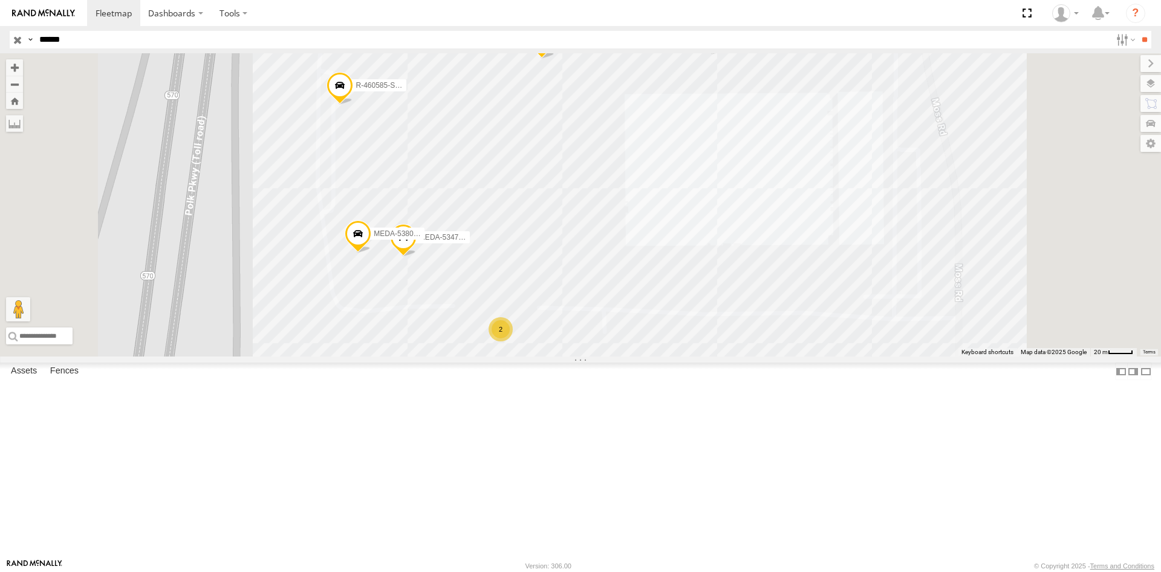
click at [610, 306] on div "MEDA-538005-Swing MEDA-378397-Swing MEDA-558006-Swing R-343931-Swing MEDA-53301…" at bounding box center [580, 204] width 1161 height 303
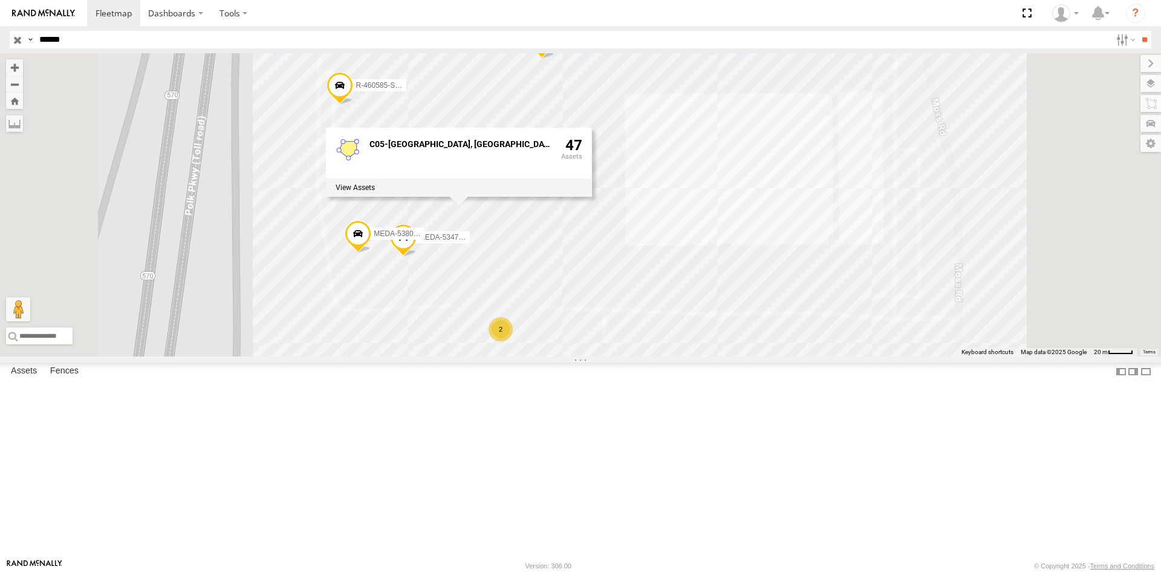
click at [685, 333] on div "MEDA-538005-Swing MEDA-378397-Swing MEDA-558006-Swing R-343931-Swing MEDA-53301…" at bounding box center [580, 204] width 1161 height 303
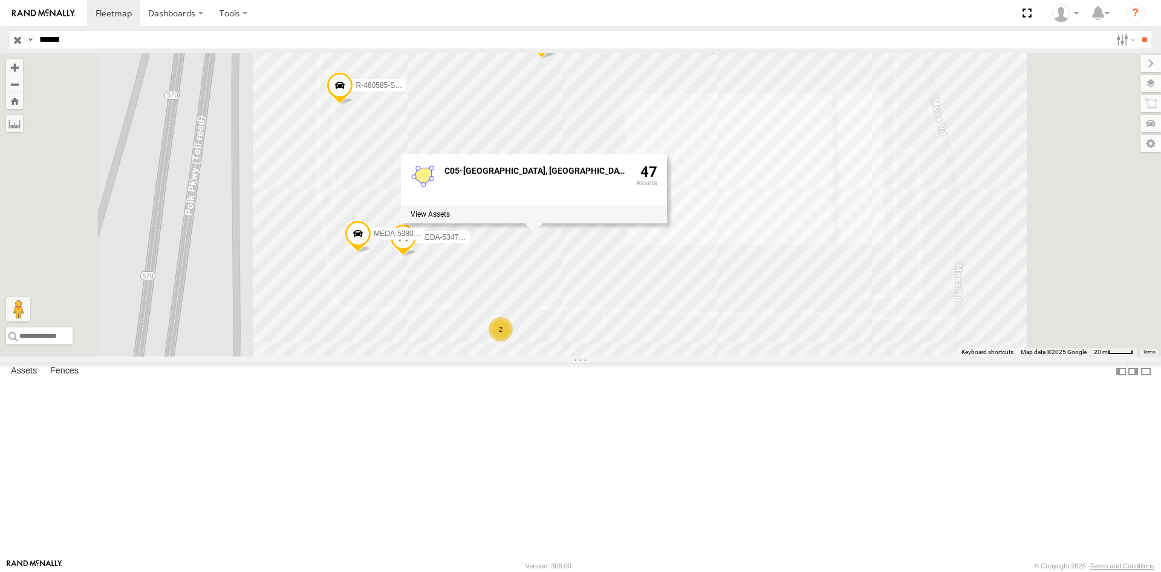
click at [417, 256] on span at bounding box center [403, 240] width 27 height 33
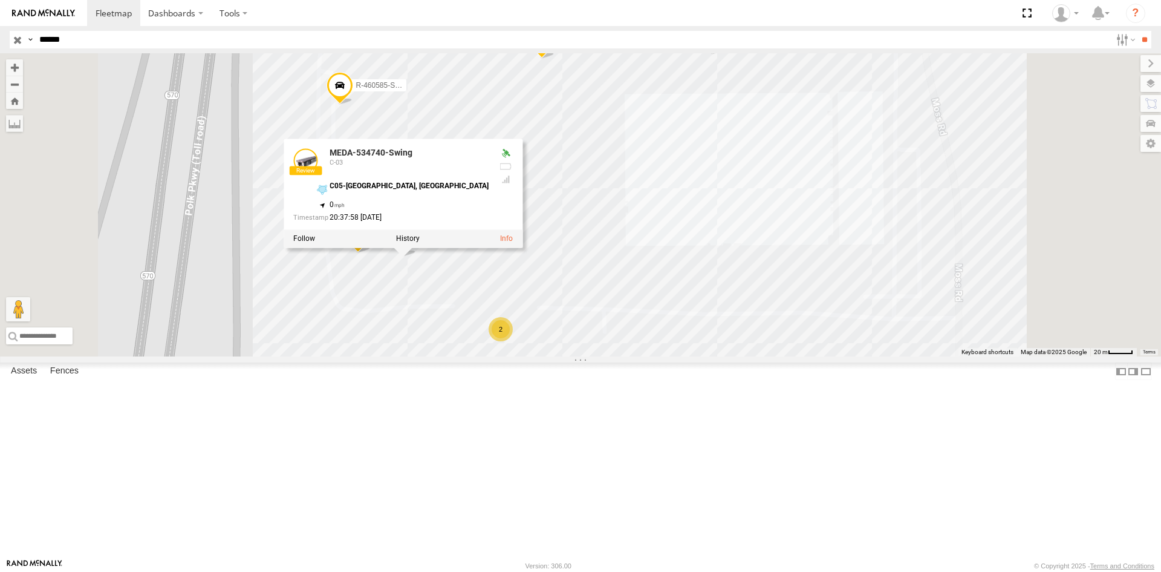
click at [513, 341] on div "2" at bounding box center [501, 329] width 24 height 24
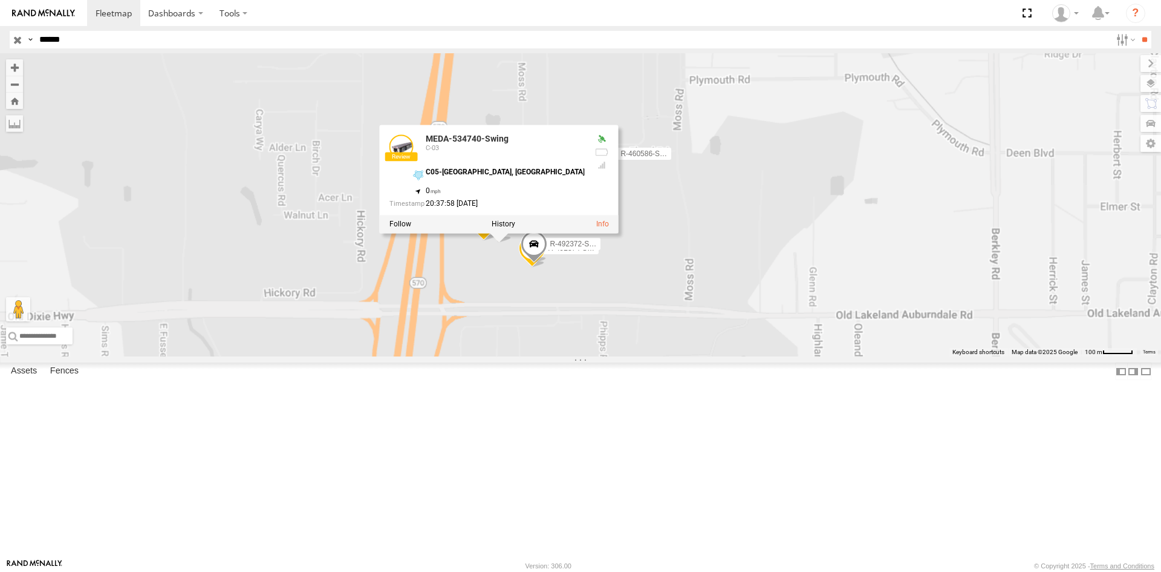
click at [678, 356] on div "MEDA-538005-Swing MEDA-378397-Swing MEDA-558006-Swing R-343931-Swing MEDA-53301…" at bounding box center [580, 204] width 1161 height 303
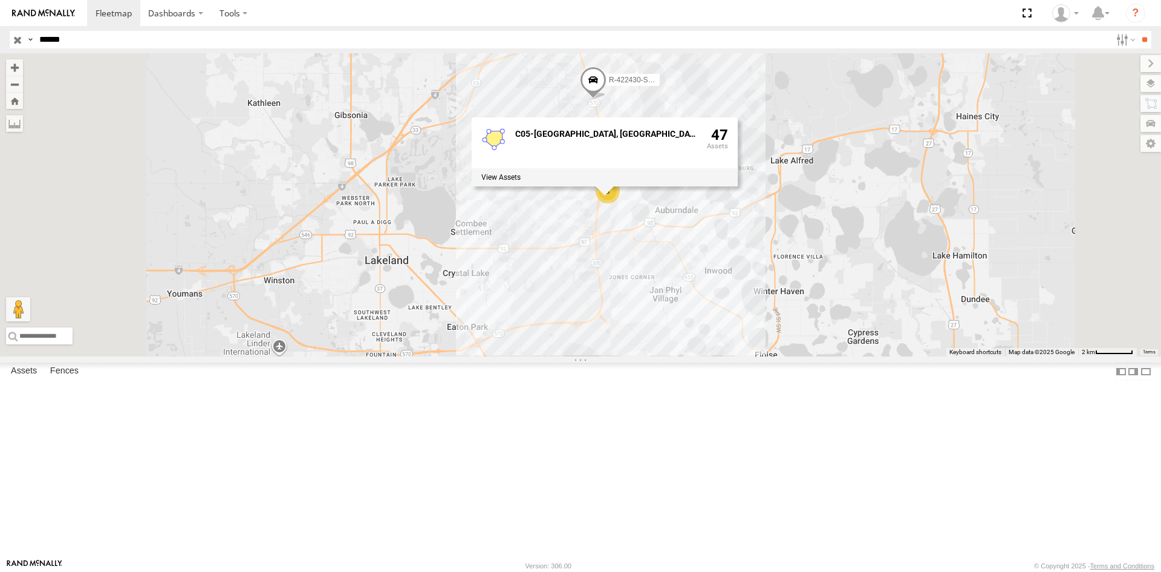
click at [646, 193] on div "MEDA-538005-Swing MEDA-378397-Swing MEDA-558006-Swing R-343931-Swing MEDA-53301…" at bounding box center [580, 204] width 1161 height 303
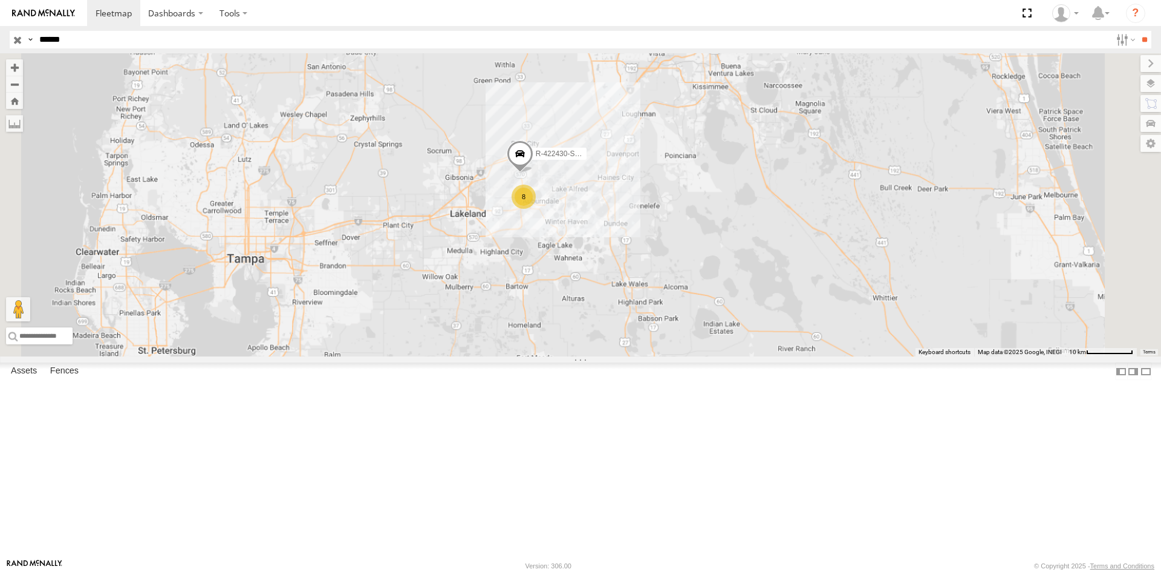
drag, startPoint x: 678, startPoint y: 235, endPoint x: 731, endPoint y: 470, distance: 240.6
click at [731, 356] on div "MEDA-538005-Swing MEDA-378397-Swing MEDA-558006-Swing R-343931-Swing MEDA-53301…" at bounding box center [580, 204] width 1161 height 303
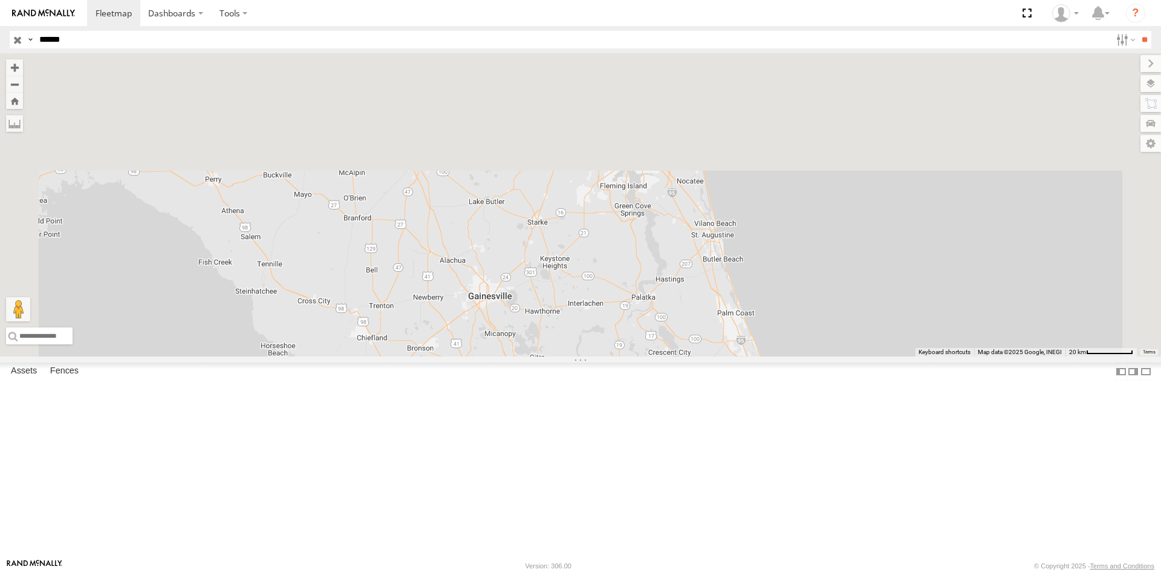
drag, startPoint x: 726, startPoint y: 244, endPoint x: 762, endPoint y: 600, distance: 357.5
click at [762, 571] on html "Dashboards" at bounding box center [580, 286] width 1161 height 572
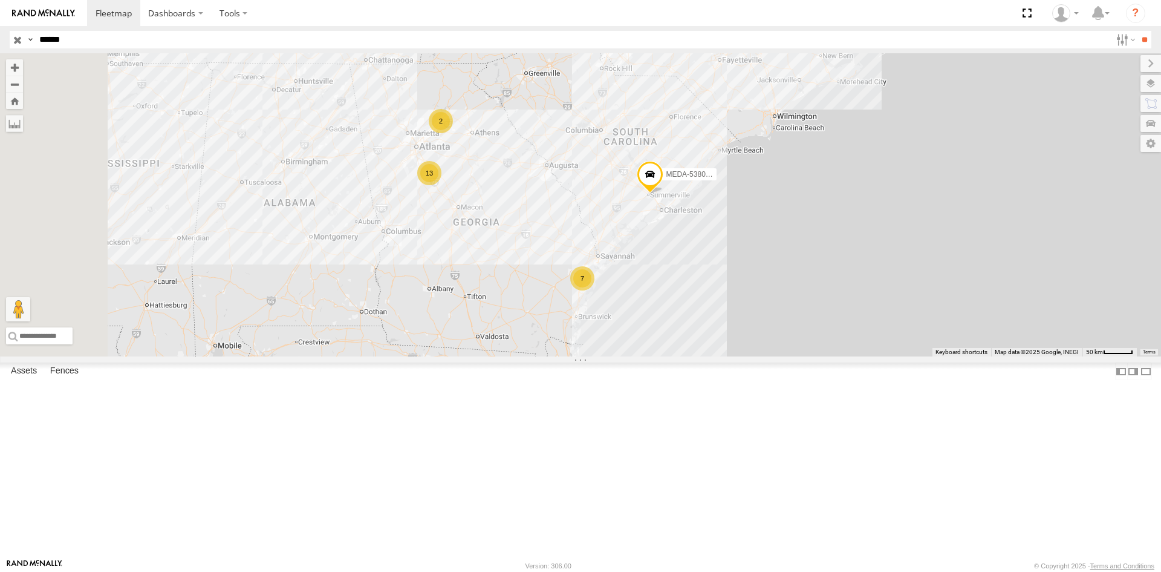
drag, startPoint x: 584, startPoint y: 234, endPoint x: 618, endPoint y: 353, distance: 124.0
click at [618, 353] on div "MEDA-538005-Swing MEDA-378397-Swing MEDA-558006-Swing R-343931-Swing MEDA-53301…" at bounding box center [580, 204] width 1161 height 303
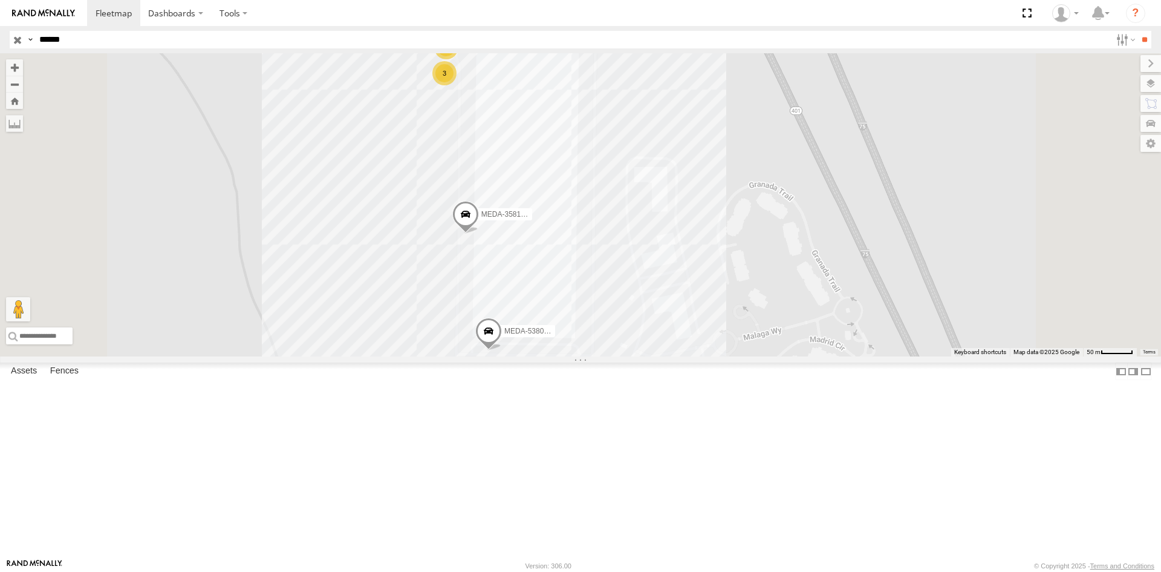
click at [743, 310] on div "MEDA-538005-Swing MEDA-378397-Swing MEDA-558006-Swing R-343931-Swing MEDA-53301…" at bounding box center [580, 204] width 1161 height 303
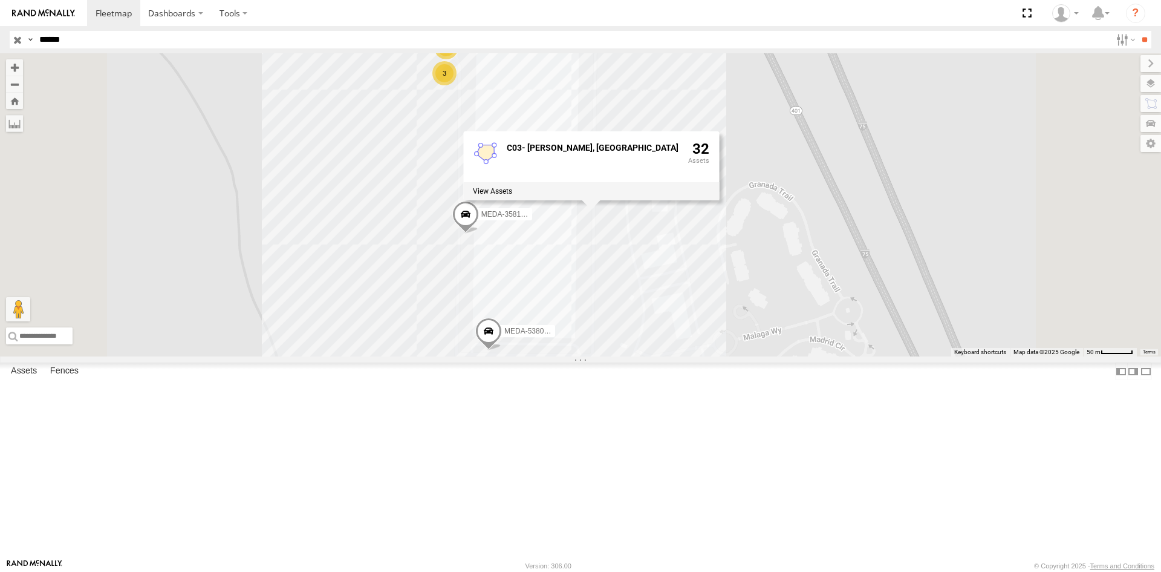
click at [803, 356] on div "MEDA-538005-Swing MEDA-378397-Swing MEDA-558006-Swing R-343931-Swing MEDA-53301…" at bounding box center [580, 204] width 1161 height 303
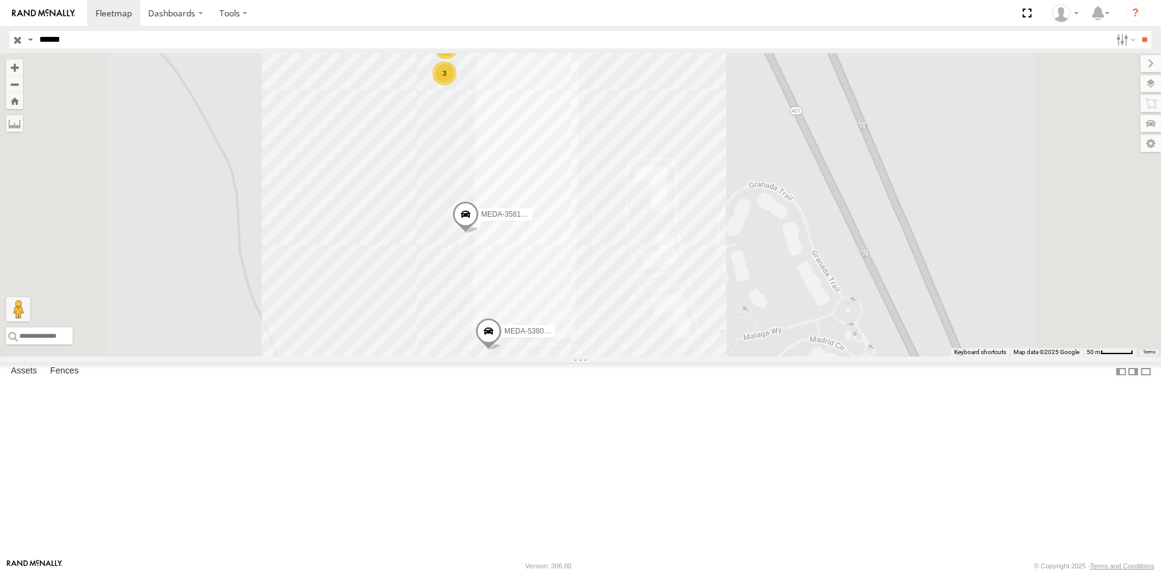
click at [741, 356] on div "MEDA-538005-Swing MEDA-378397-Swing MEDA-558006-Swing R-343931-Swing MEDA-53301…" at bounding box center [580, 204] width 1161 height 303
click at [737, 356] on div "MEDA-538005-Swing MEDA-378397-Swing MEDA-558006-Swing R-343931-Swing MEDA-53301…" at bounding box center [580, 204] width 1161 height 303
drag, startPoint x: 820, startPoint y: 405, endPoint x: 809, endPoint y: 397, distance: 13.6
click at [821, 356] on div "MEDA-538005-Swing MEDA-378397-Swing MEDA-558006-Swing R-343931-Swing MEDA-53301…" at bounding box center [580, 204] width 1161 height 303
click at [642, 196] on div "MEDA-538005-Swing MEDA-378397-Swing MEDA-558006-Swing R-343931-Swing MEDA-53301…" at bounding box center [580, 204] width 1161 height 303
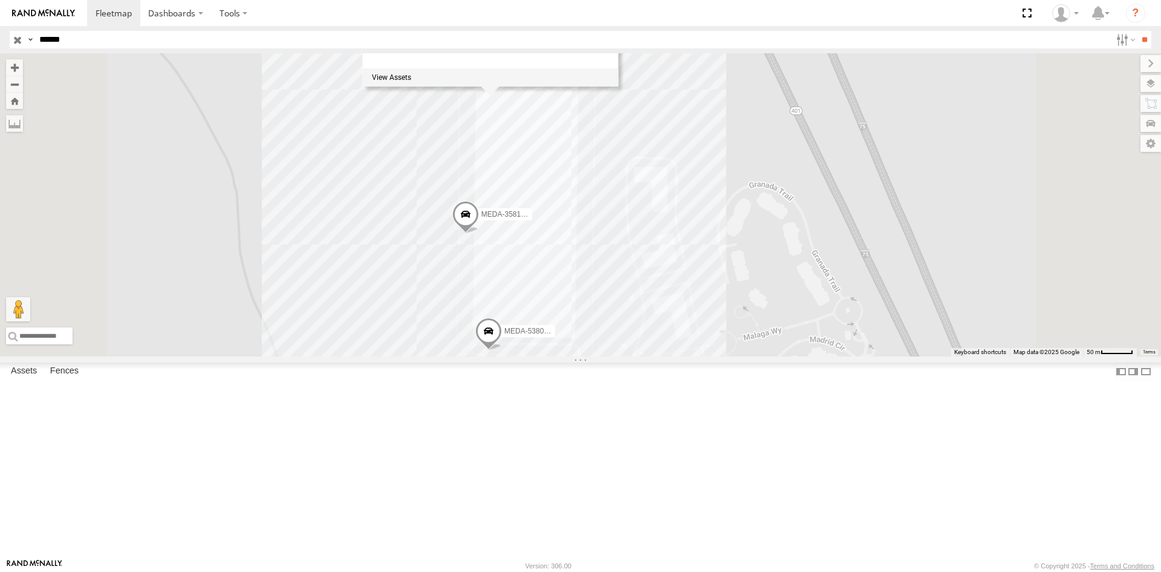
click at [876, 269] on div "MEDA-538005-Swing MEDA-378397-Swing MEDA-558006-Swing R-343931-Swing MEDA-53301…" at bounding box center [580, 204] width 1161 height 303
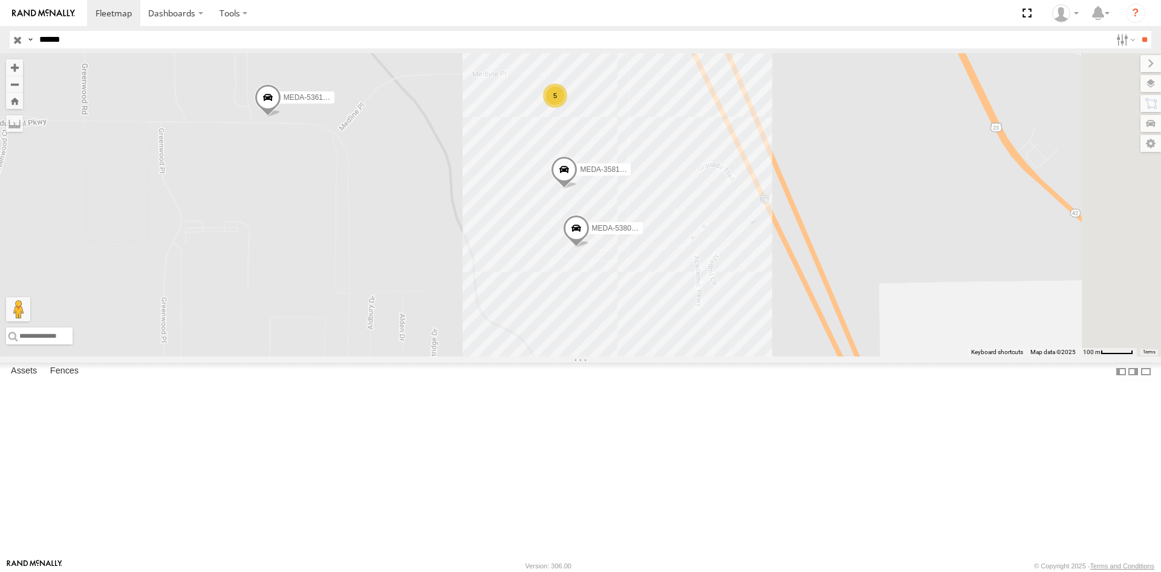
click at [18, 38] on input "button" at bounding box center [18, 40] width 16 height 18
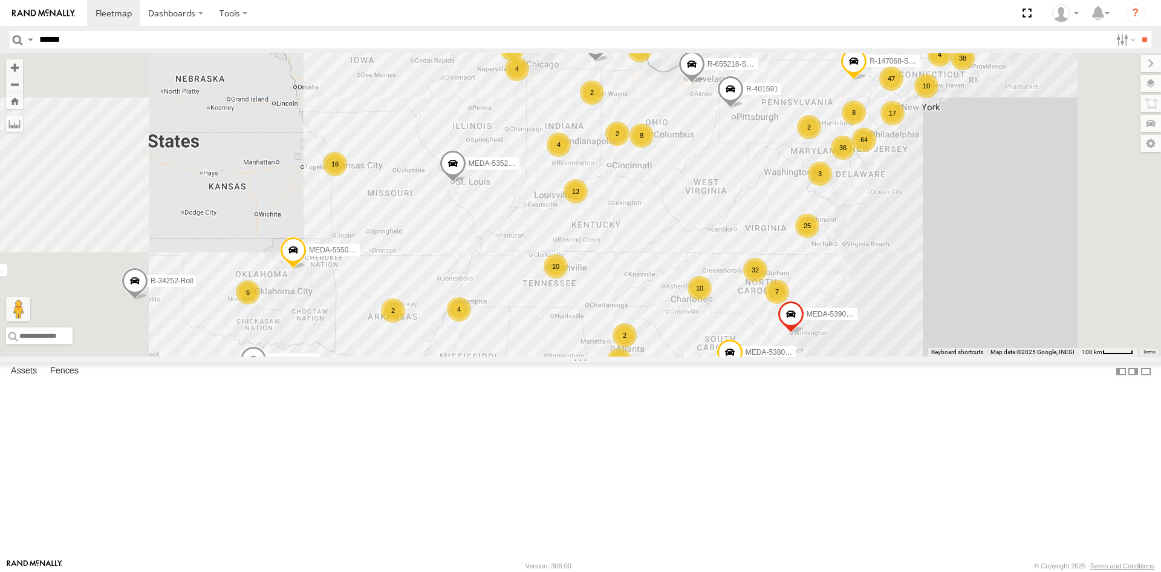
click at [855, 160] on div "36" at bounding box center [843, 147] width 24 height 24
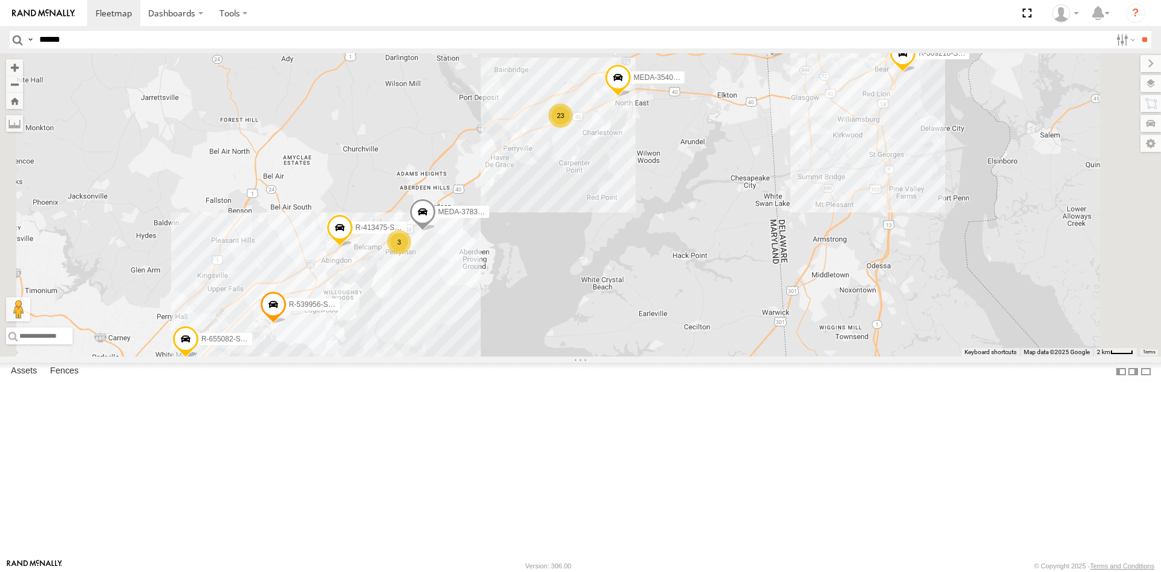
drag, startPoint x: 957, startPoint y: 218, endPoint x: 920, endPoint y: 274, distance: 66.4
click at [920, 274] on div "MEDA-538005-Swing MEDA-535215-Roll R-34252-Roll MEDA(48)-486611-Roll MEDA-55500…" at bounding box center [580, 204] width 1161 height 303
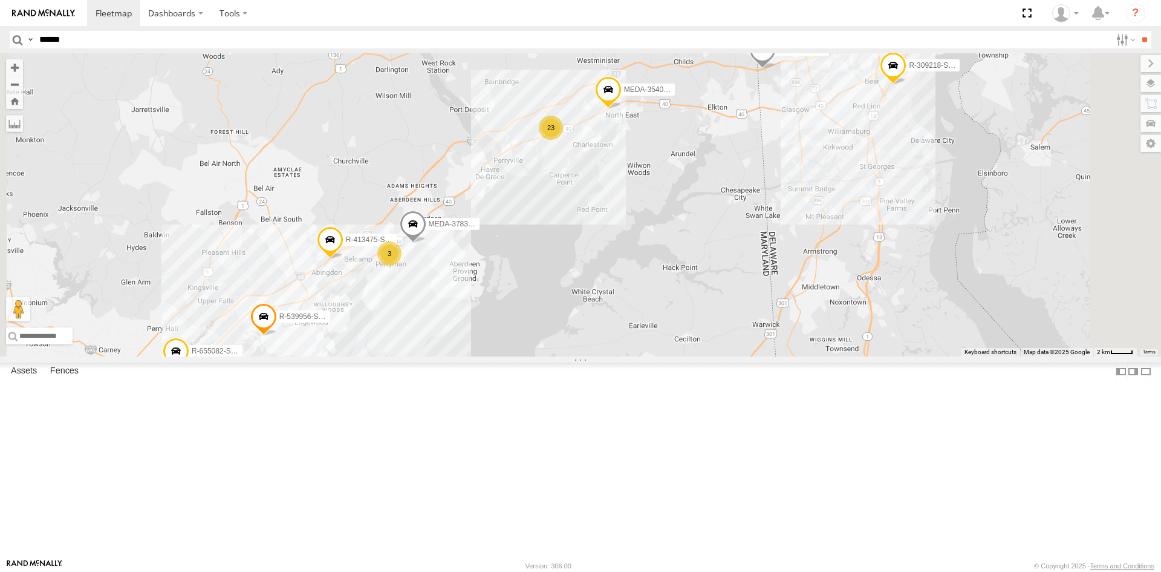
drag, startPoint x: 896, startPoint y: 342, endPoint x: 882, endPoint y: 357, distance: 21.4
click at [882, 356] on div "MEDA-538005-Swing MEDA-535215-Roll R-34252-Roll MEDA(48)-486611-Roll MEDA-55500…" at bounding box center [580, 204] width 1161 height 303
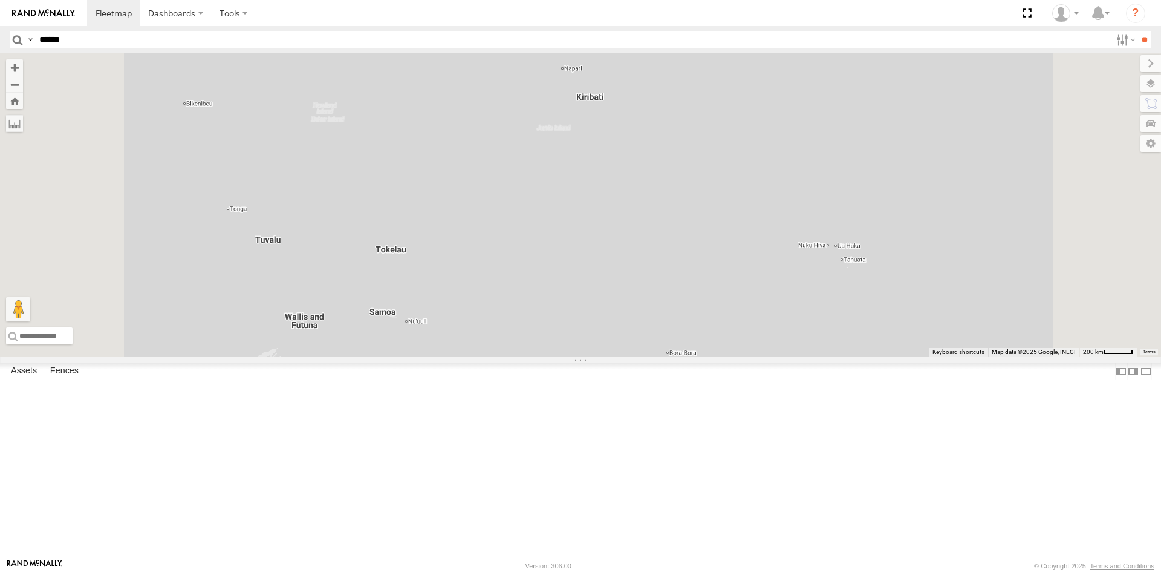
drag, startPoint x: 722, startPoint y: 267, endPoint x: 738, endPoint y: 302, distance: 38.4
click at [738, 302] on div "R-3747-Swing" at bounding box center [580, 204] width 1161 height 303
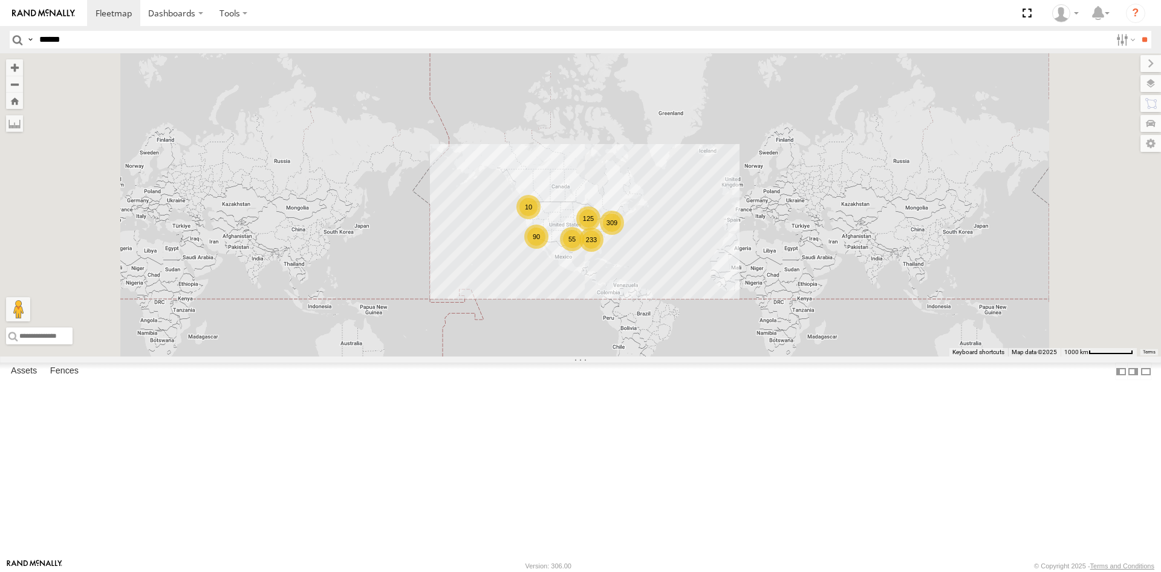
drag, startPoint x: 554, startPoint y: 426, endPoint x: 585, endPoint y: 434, distance: 32.4
click at [585, 356] on div "233 309 55 125 90 10" at bounding box center [580, 204] width 1161 height 303
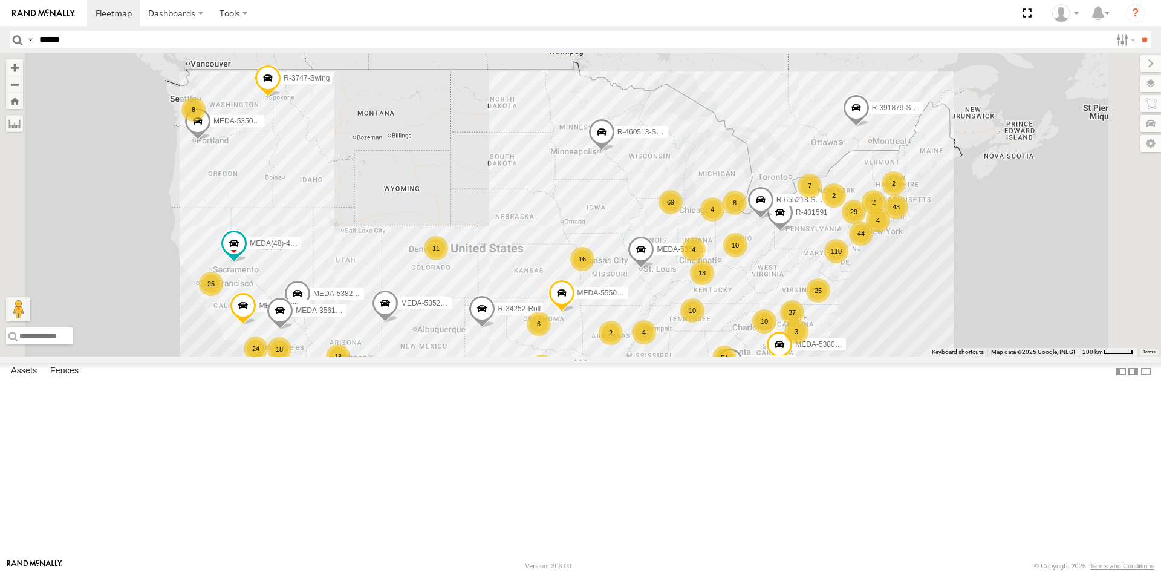
drag, startPoint x: 830, startPoint y: 379, endPoint x: 726, endPoint y: 350, distance: 108.0
click at [726, 350] on div "R-3747-Swing 11 110 16 33 44 54 77 25 13 10 69 24 MEDA-538005-Swing 43 4 37 18 …" at bounding box center [580, 204] width 1161 height 303
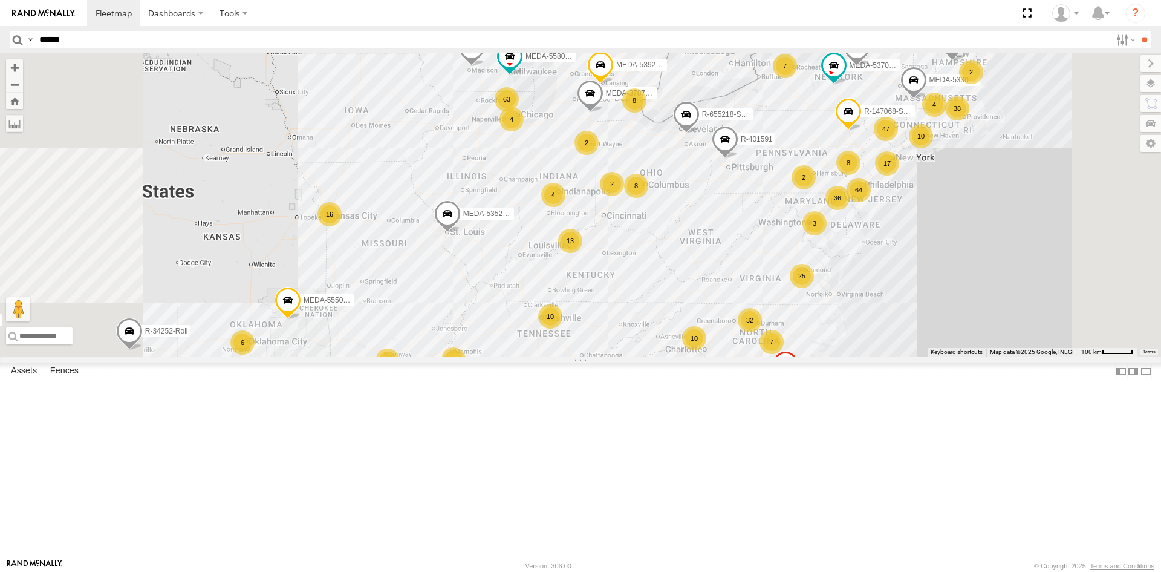
drag, startPoint x: 845, startPoint y: 385, endPoint x: 808, endPoint y: 387, distance: 37.5
click at [808, 356] on div "R-3747-Swing MEDA-538005-Swing MEDA-535215-Roll R-34252-Roll MEDA(48)-486611-Ro…" at bounding box center [580, 204] width 1161 height 303
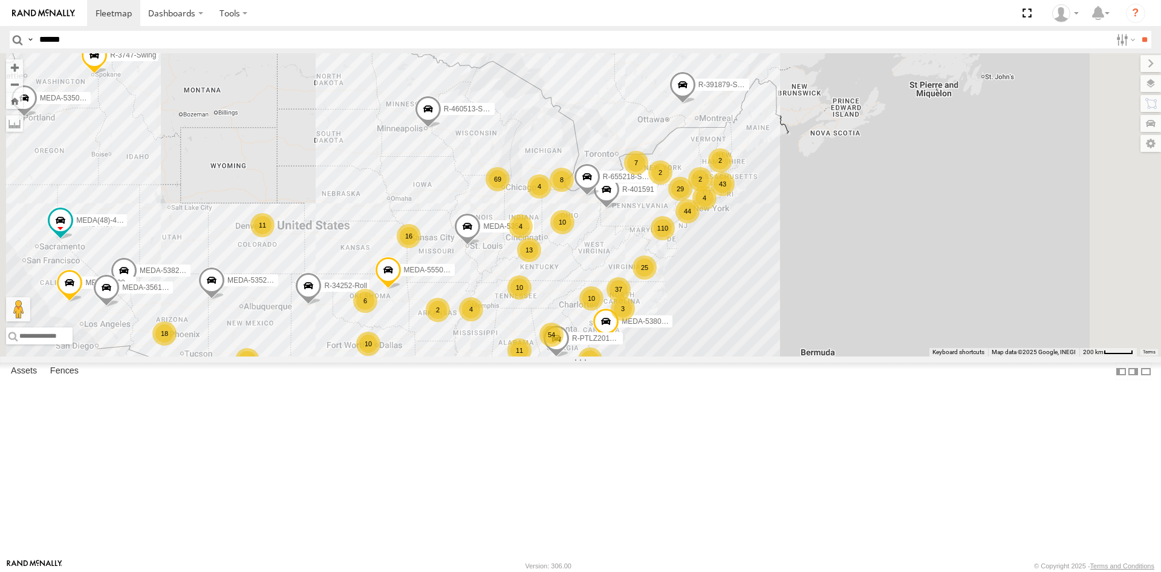
click at [237, 38] on input "******" at bounding box center [572, 40] width 1077 height 18
type input "******"
click at [1138, 31] on input "**" at bounding box center [1145, 40] width 14 height 18
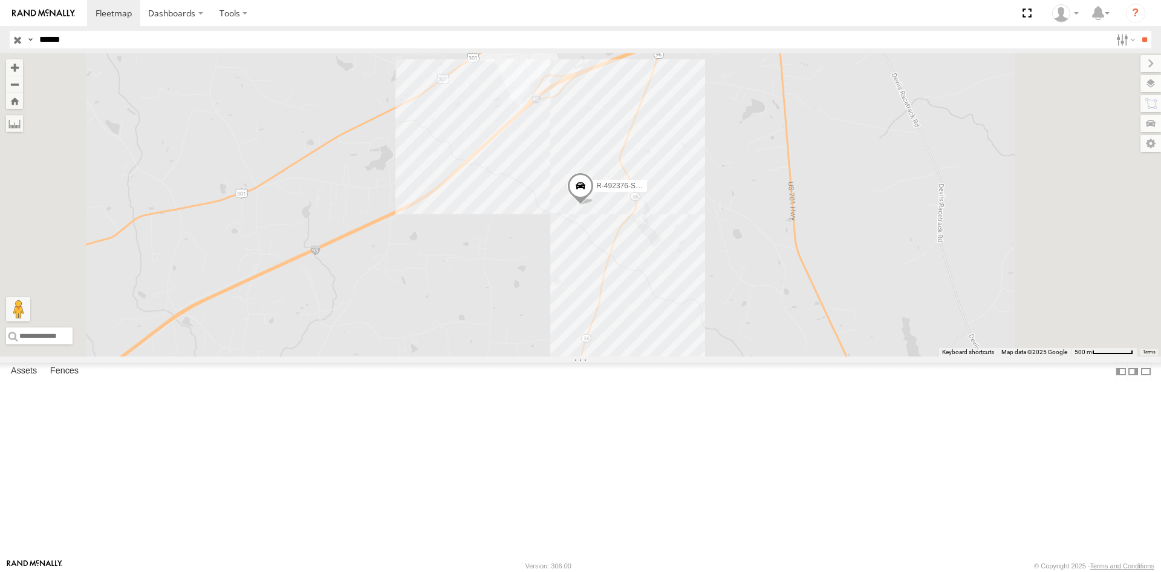
click at [770, 157] on div "R-492376-Swing" at bounding box center [580, 204] width 1161 height 303
drag, startPoint x: 677, startPoint y: 4, endPoint x: 661, endPoint y: 88, distance: 85.5
click at [661, 88] on div "R-492376-Swing" at bounding box center [580, 204] width 1161 height 303
